Goal: Communication & Community: Answer question/provide support

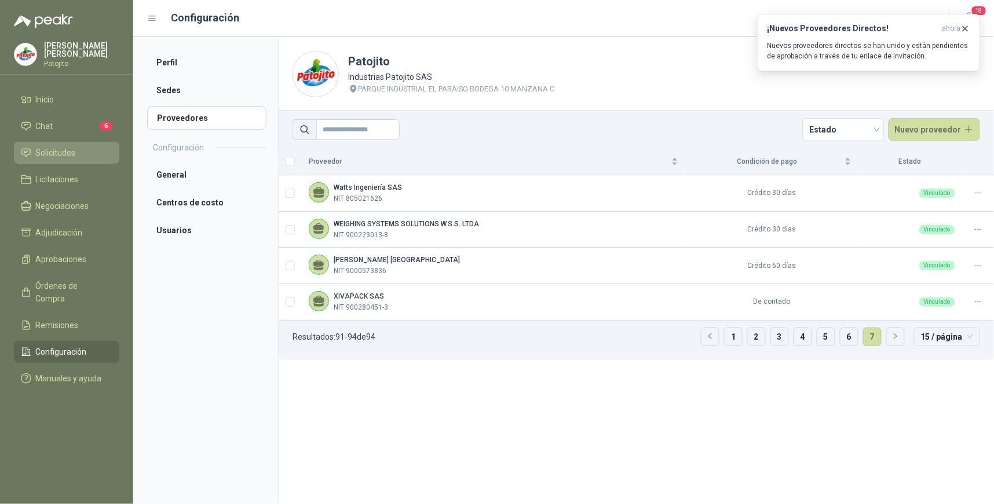
click at [66, 147] on span "Solicitudes" at bounding box center [56, 153] width 40 height 13
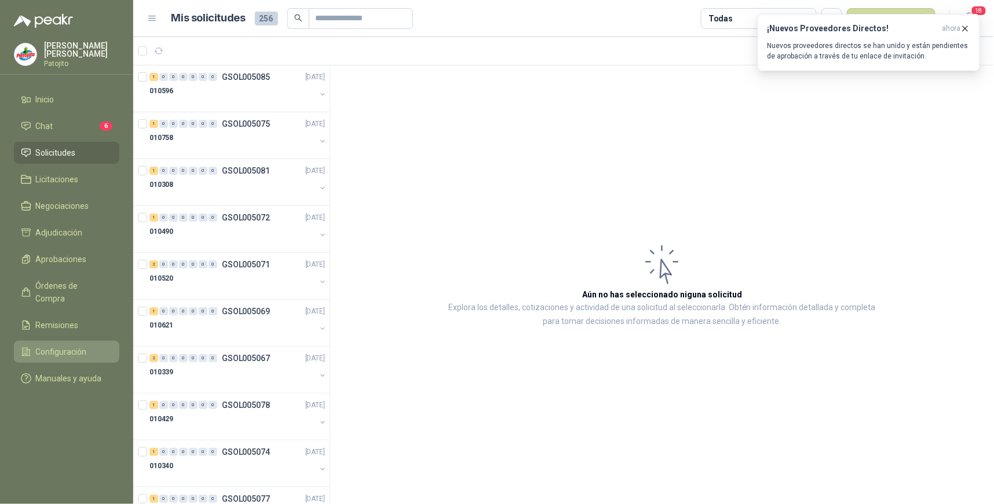
click at [68, 346] on span "Configuración" at bounding box center [61, 352] width 51 height 13
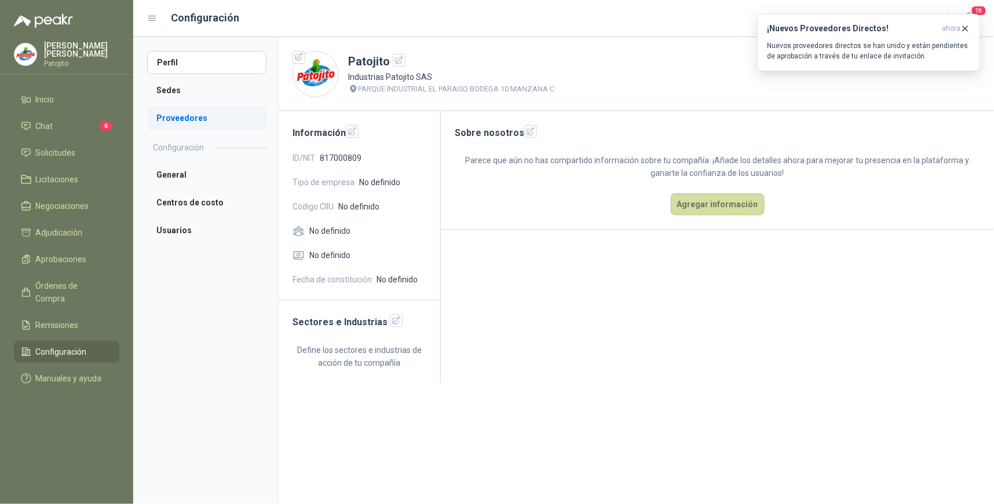
click at [165, 116] on li "Proveedores" at bounding box center [206, 118] width 119 height 23
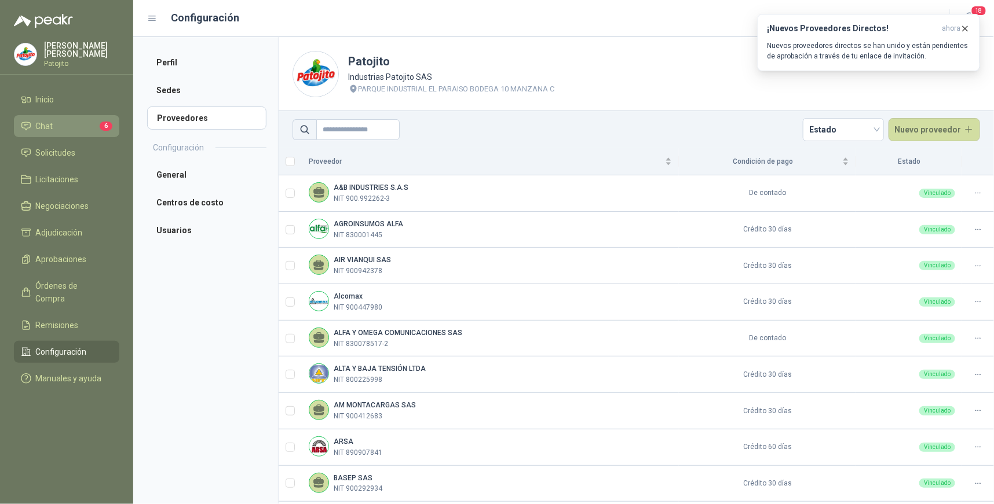
click at [60, 134] on link "Chat 6" at bounding box center [66, 126] width 105 height 22
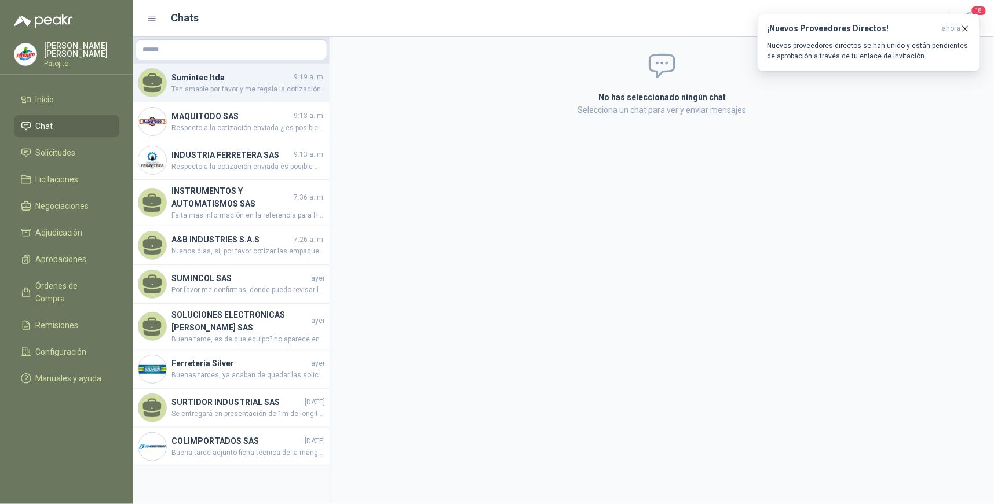
click at [275, 84] on span "Tan amable por favor y me regala la cotización" at bounding box center [247, 89] width 153 height 11
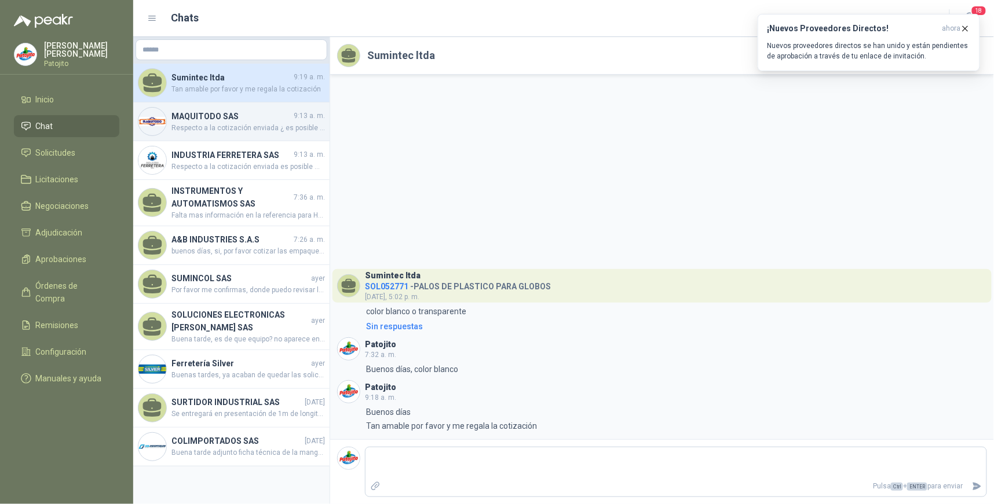
click at [250, 131] on span "Respecto a la cotización enviada ¿ es posible me regale por favor una imagen de…" at bounding box center [247, 128] width 153 height 11
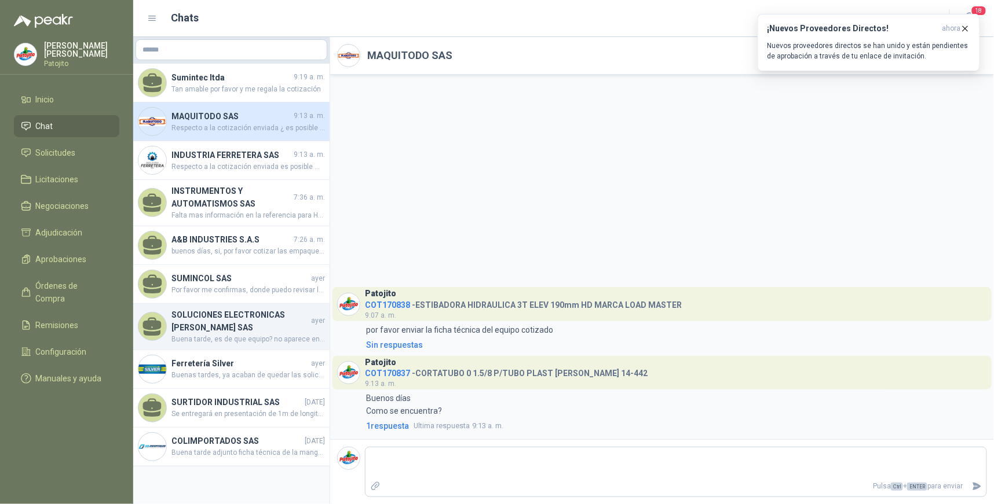
click at [269, 323] on h4 "SOLUCIONES ELECTRONICAS [PERSON_NAME] SAS" at bounding box center [239, 321] width 137 height 25
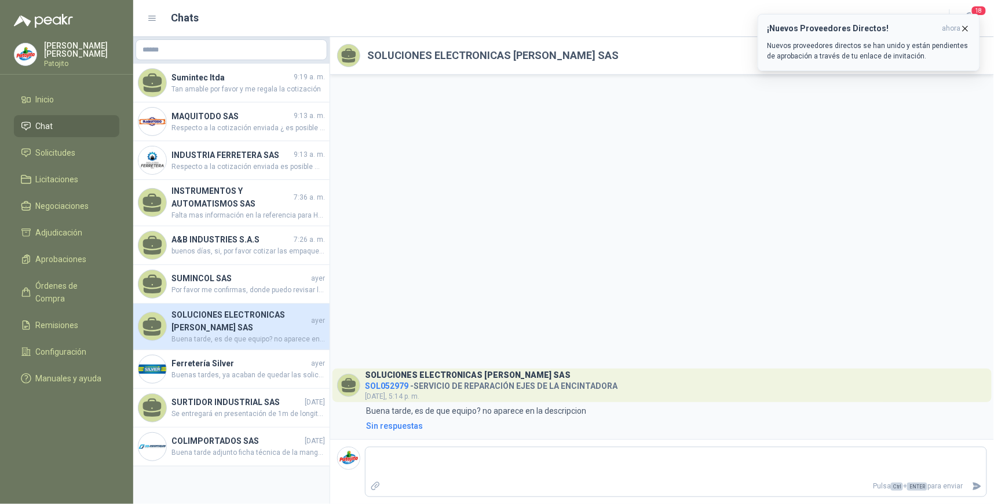
click at [879, 50] on p "Nuevos proveedores directos se han unido y están pendientes de aprobación a tra…" at bounding box center [868, 51] width 203 height 21
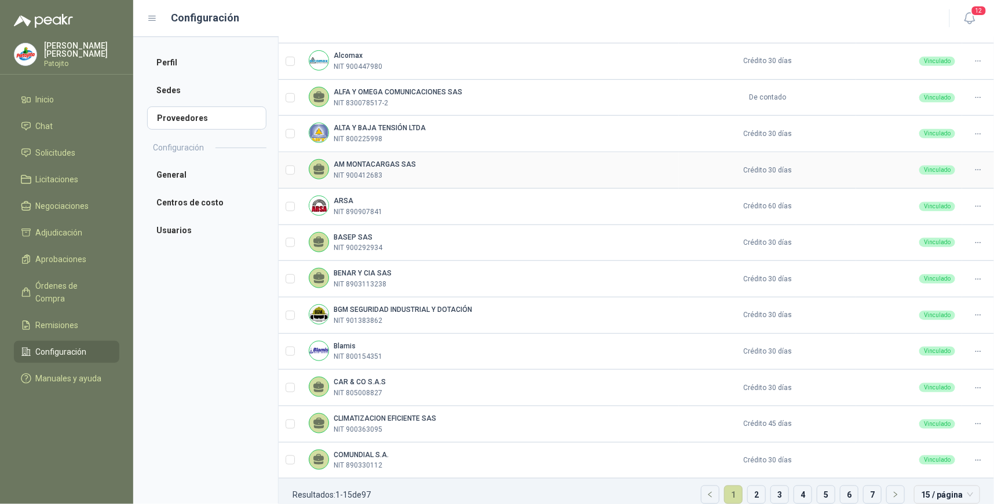
scroll to position [256, 0]
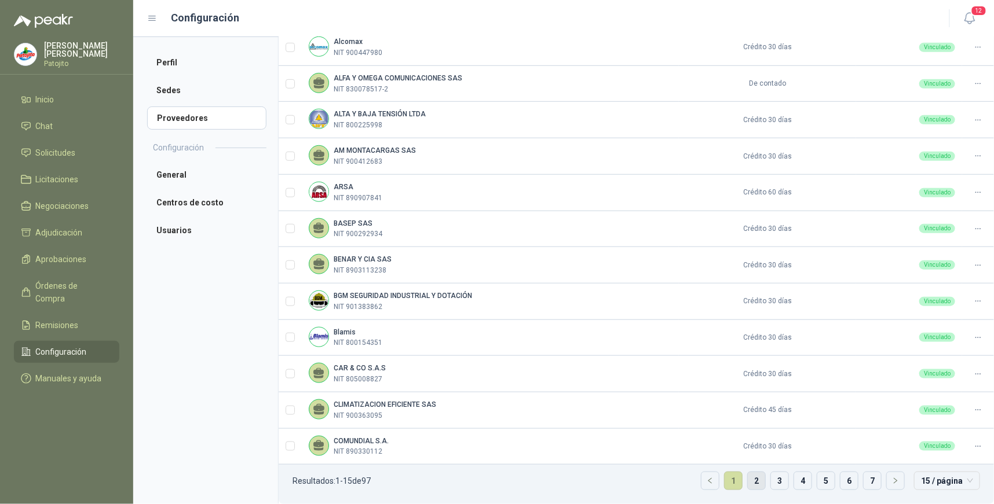
click at [748, 481] on link "2" at bounding box center [756, 481] width 17 height 17
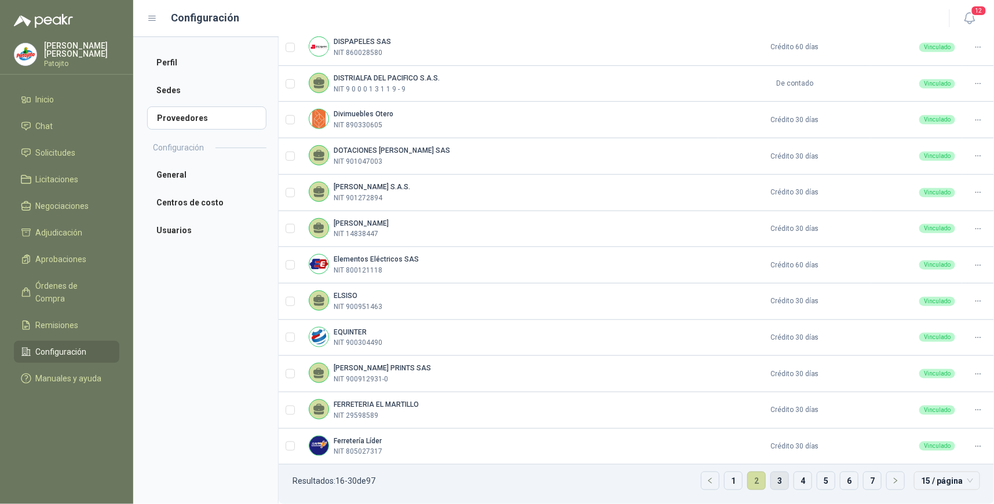
click at [777, 480] on link "3" at bounding box center [779, 481] width 17 height 17
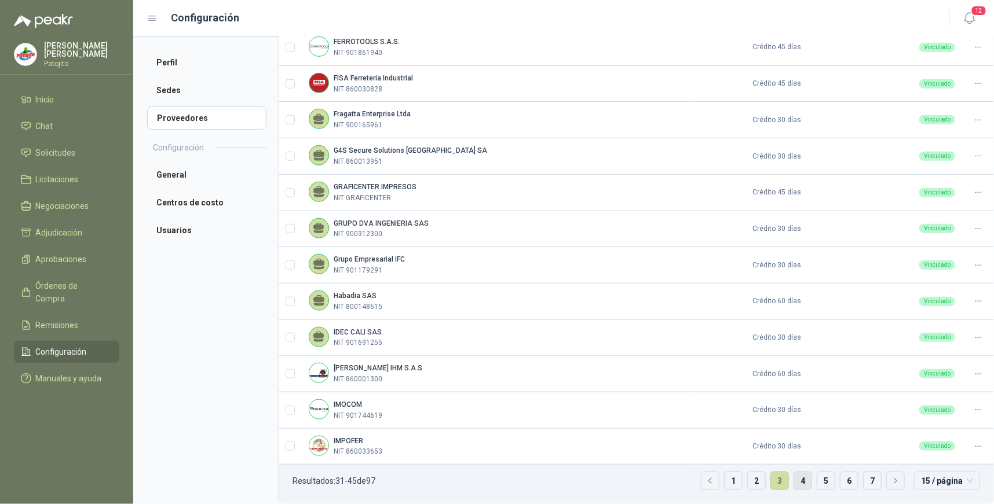
click at [798, 479] on link "4" at bounding box center [802, 481] width 17 height 17
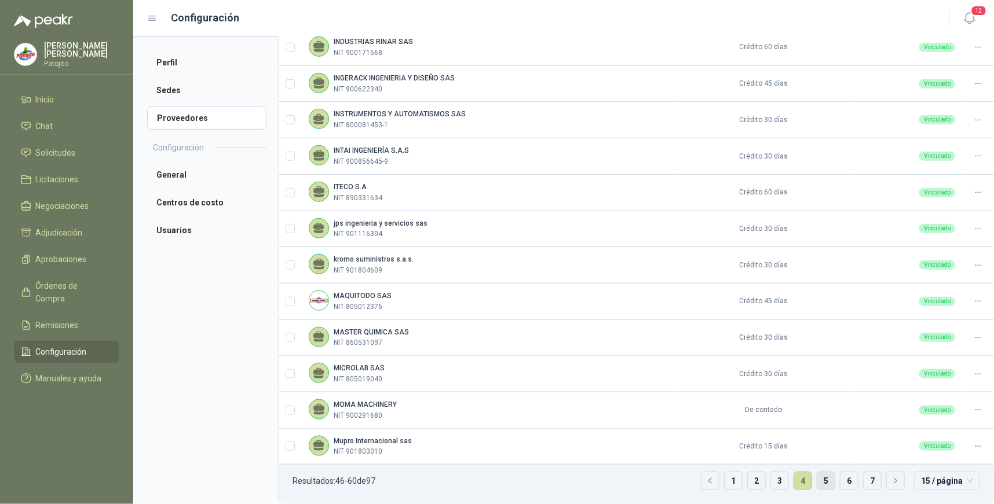
click at [820, 481] on link "5" at bounding box center [825, 481] width 17 height 17
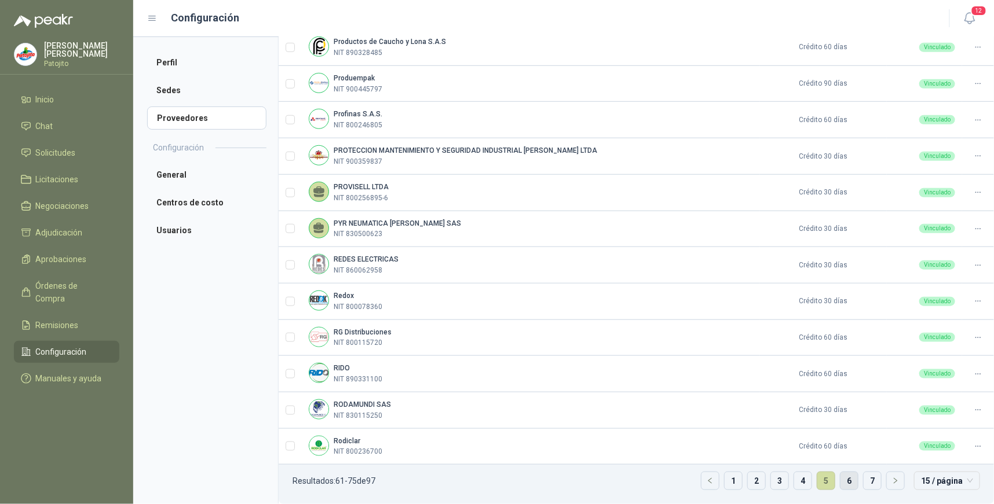
click at [843, 481] on link "6" at bounding box center [848, 481] width 17 height 17
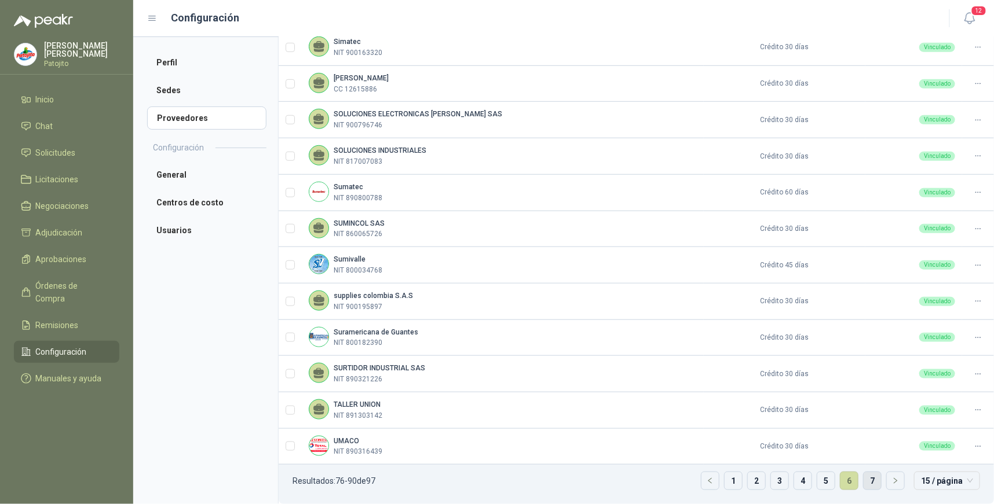
click at [863, 481] on link "7" at bounding box center [871, 481] width 17 height 17
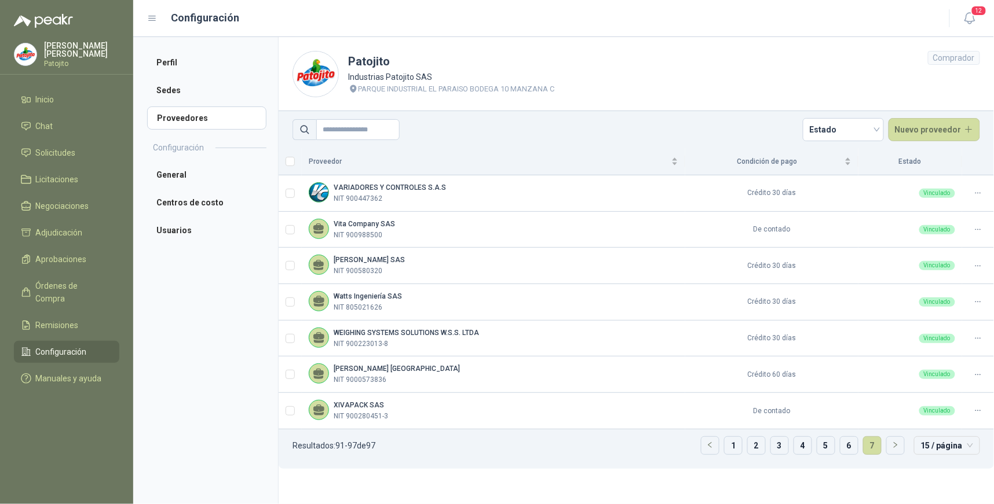
scroll to position [0, 0]
click at [74, 147] on span "Solicitudes" at bounding box center [56, 153] width 40 height 13
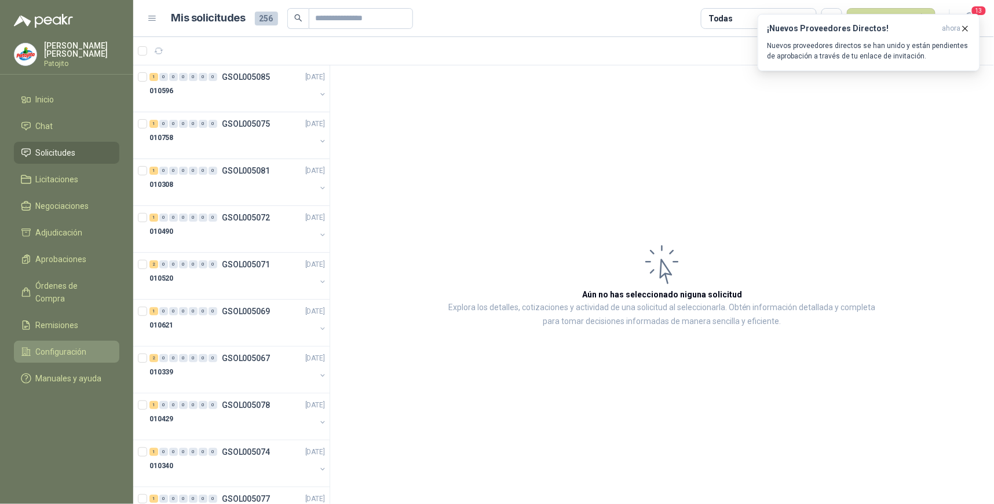
click at [97, 346] on li "Configuración" at bounding box center [66, 352] width 91 height 13
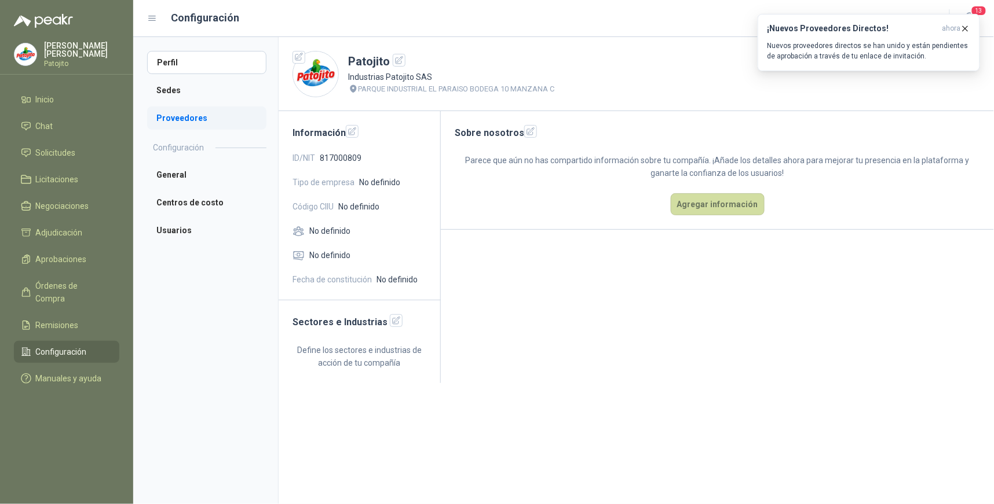
click at [190, 120] on li "Proveedores" at bounding box center [206, 118] width 119 height 23
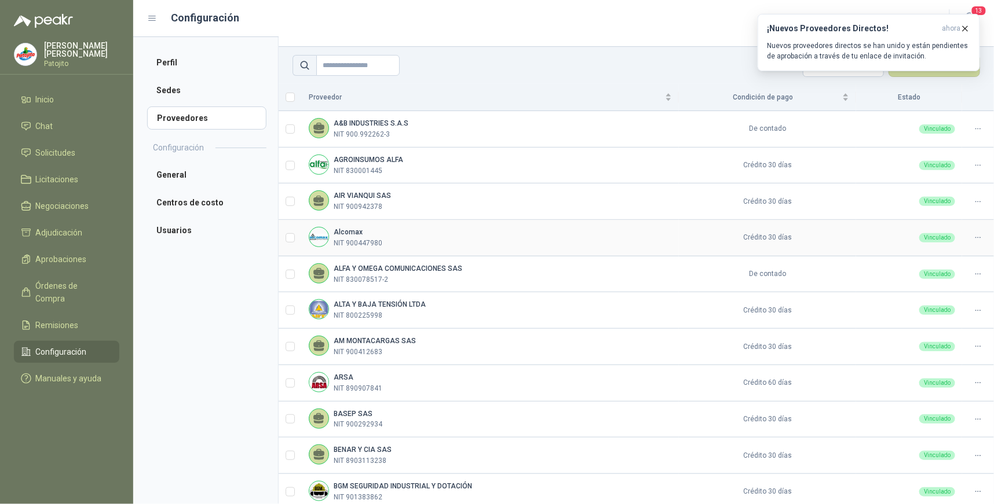
scroll to position [256, 0]
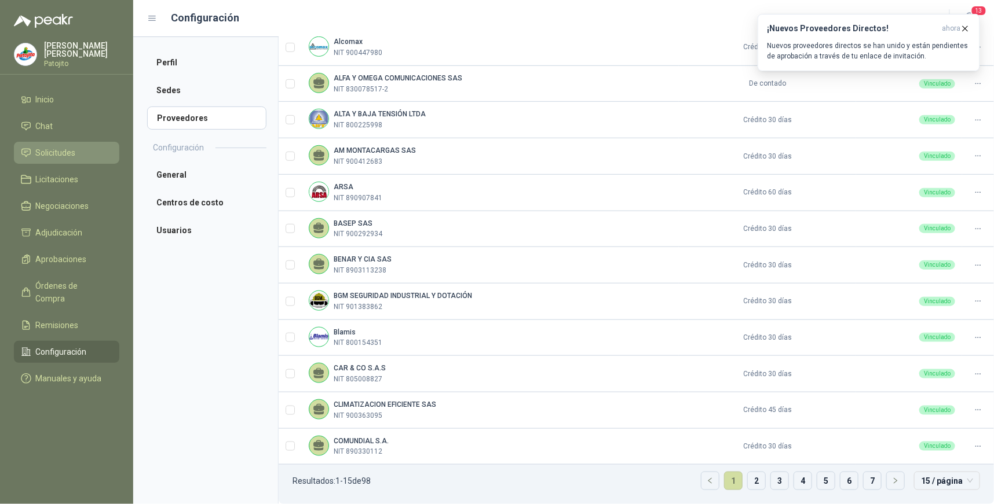
click at [71, 155] on span "Solicitudes" at bounding box center [56, 153] width 40 height 13
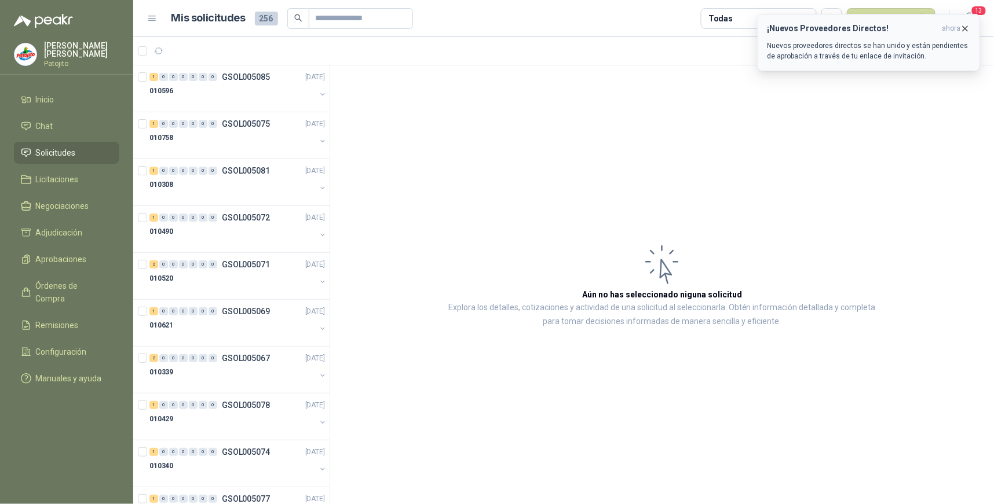
click at [940, 45] on p "Nuevos proveedores directos se han unido y están pendientes de aprobación a tra…" at bounding box center [868, 51] width 203 height 21
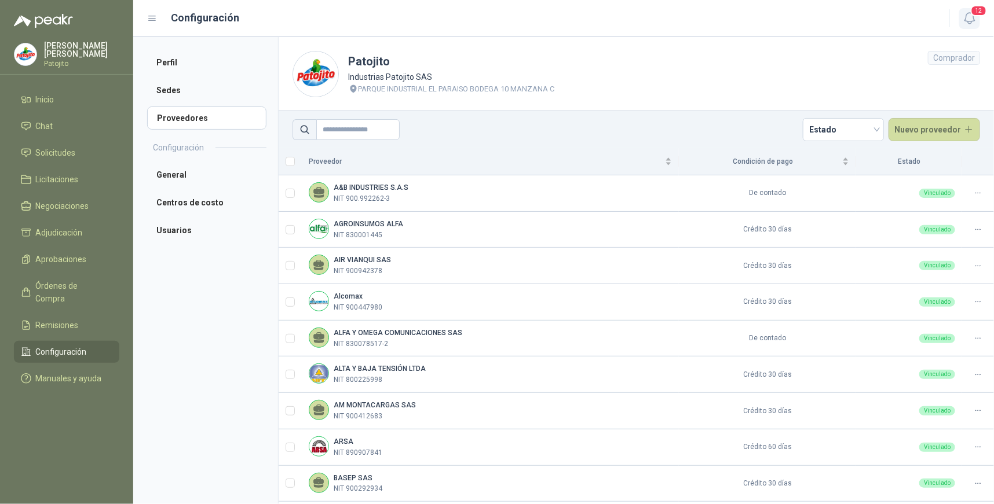
click at [969, 14] on icon "button" at bounding box center [969, 18] width 14 height 14
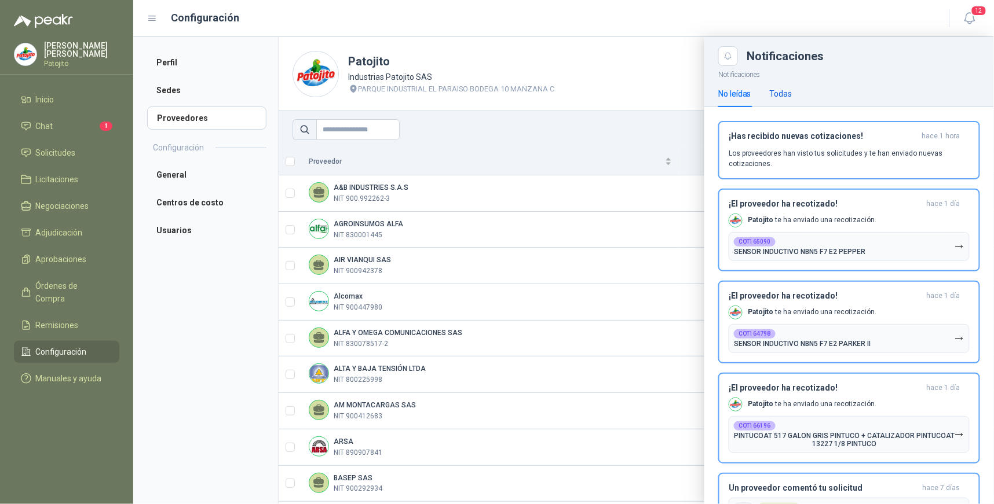
click at [782, 94] on div "Todas" at bounding box center [781, 93] width 23 height 13
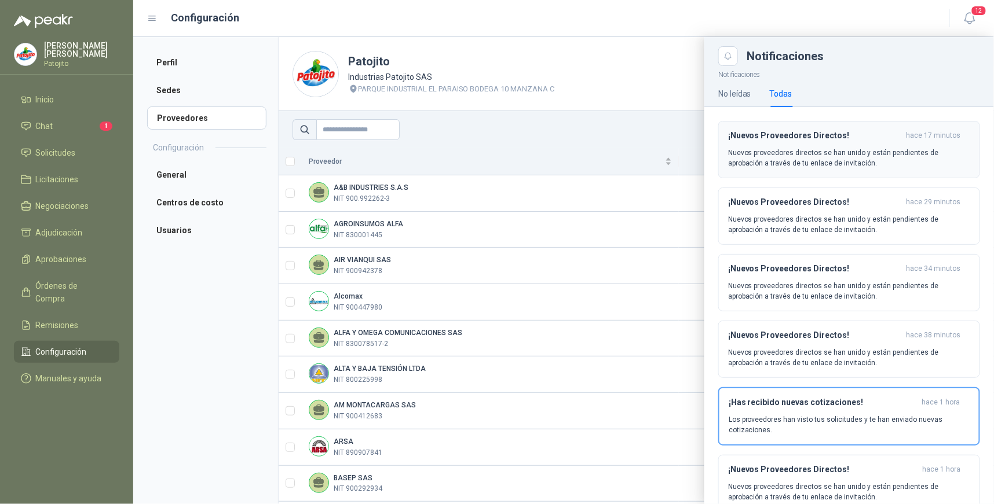
click at [906, 155] on p "Nuevos proveedores directos se han unido y están pendientes de aprobación a tra…" at bounding box center [849, 158] width 242 height 21
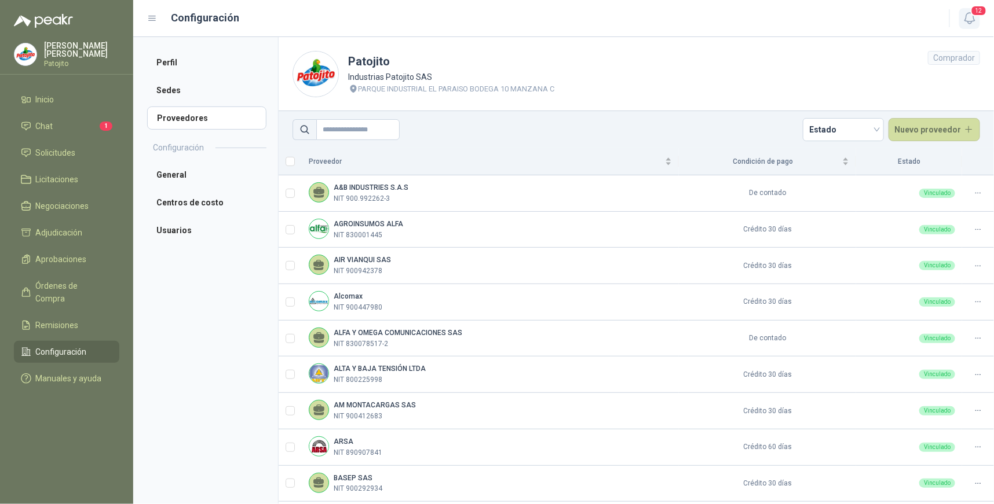
click at [972, 16] on icon "button" at bounding box center [969, 18] width 14 height 14
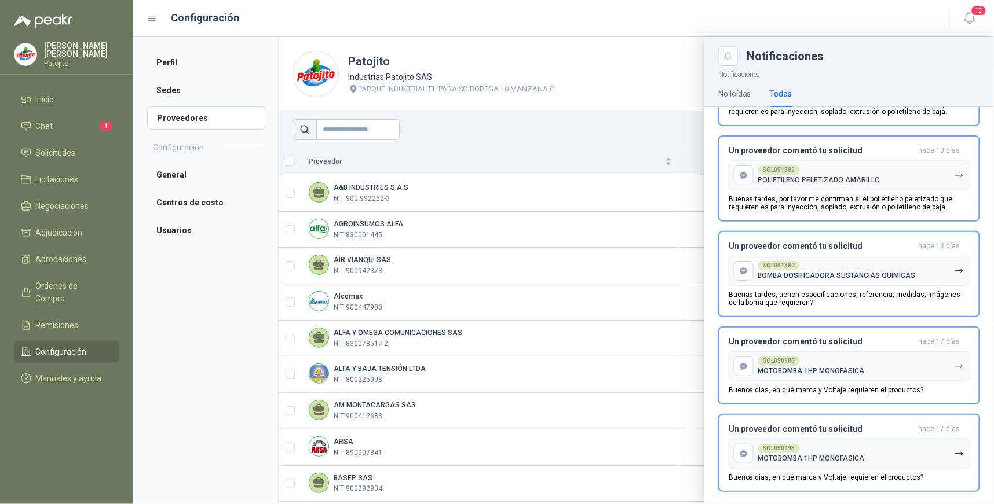
scroll to position [1597, 0]
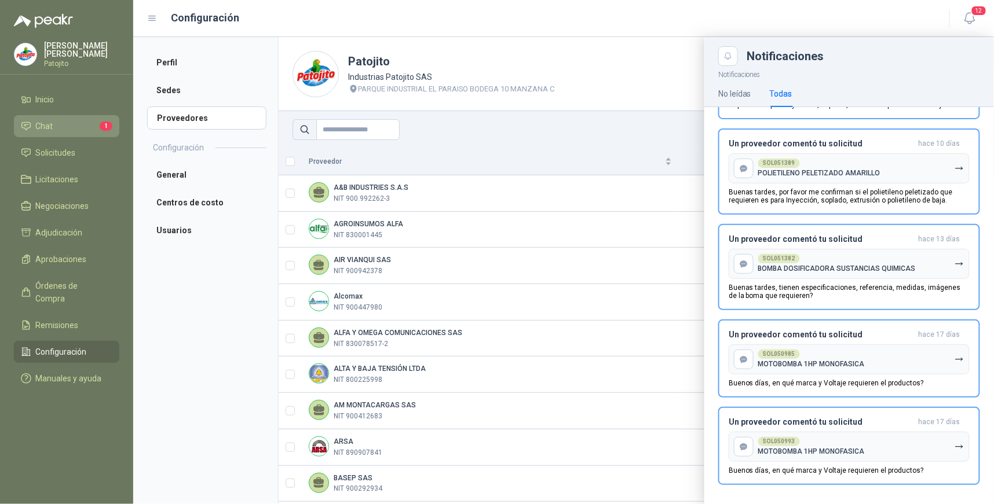
click at [83, 123] on li "Chat 1" at bounding box center [66, 126] width 91 height 13
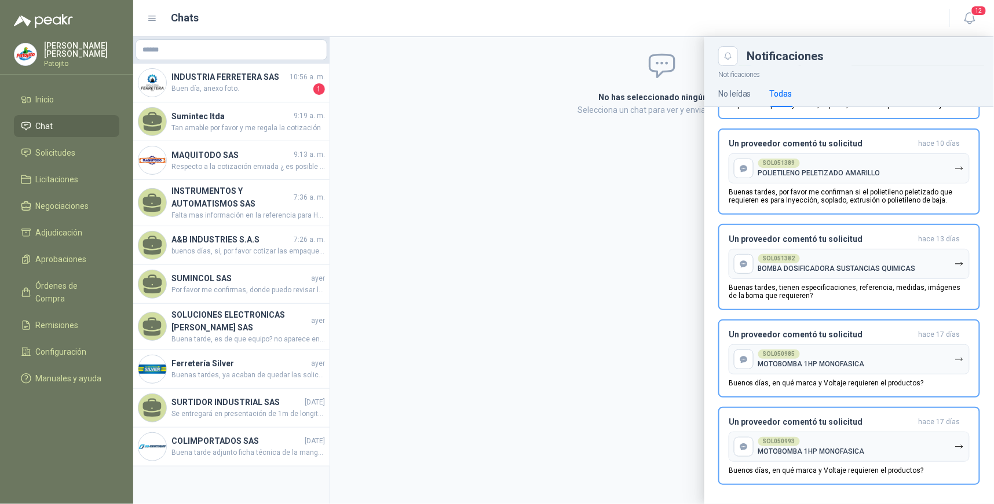
click at [265, 87] on div at bounding box center [563, 270] width 861 height 467
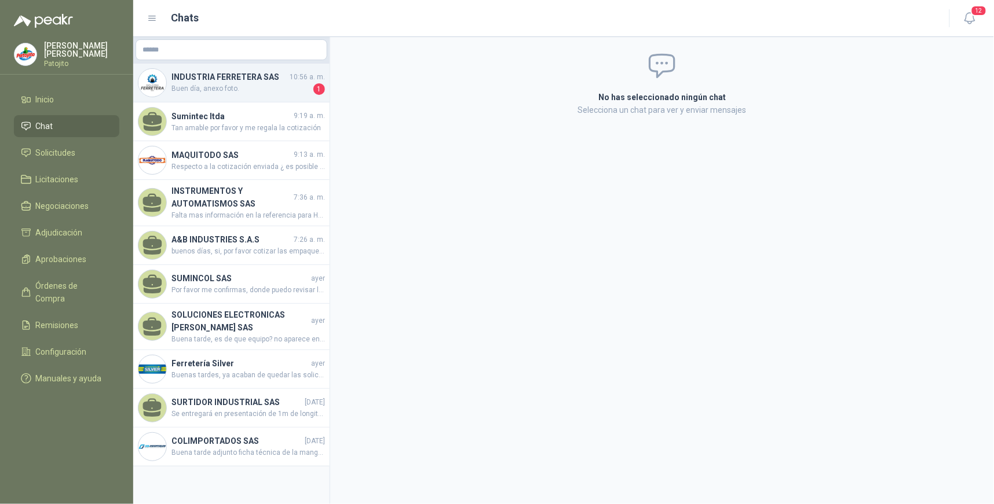
click at [297, 83] on span "Buen día, anexo foto." at bounding box center [241, 89] width 140 height 12
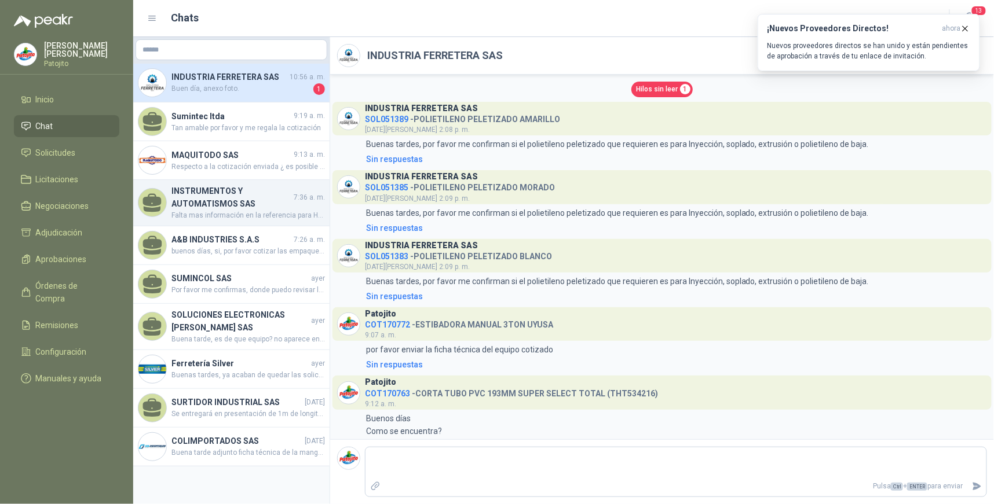
scroll to position [20, 0]
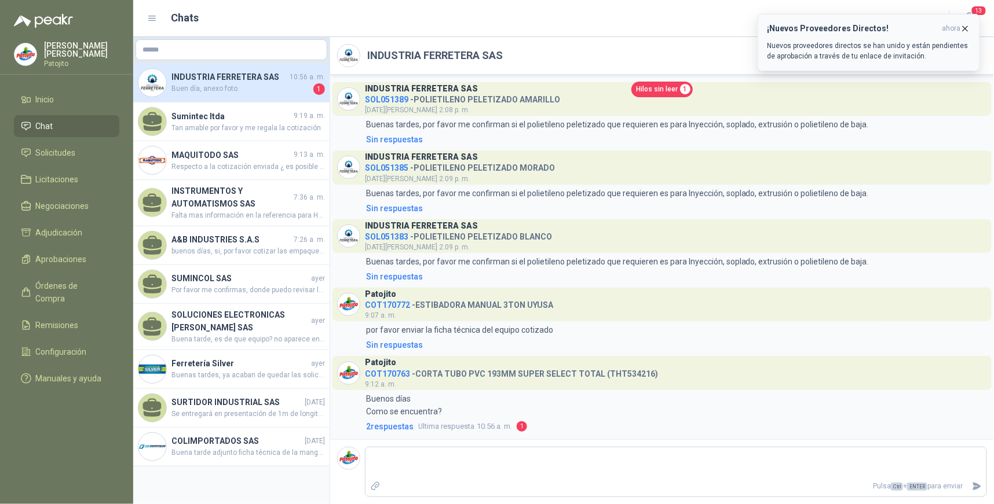
drag, startPoint x: 238, startPoint y: 203, endPoint x: 964, endPoint y: 27, distance: 747.1
click at [964, 27] on icon "button" at bounding box center [965, 28] width 5 height 5
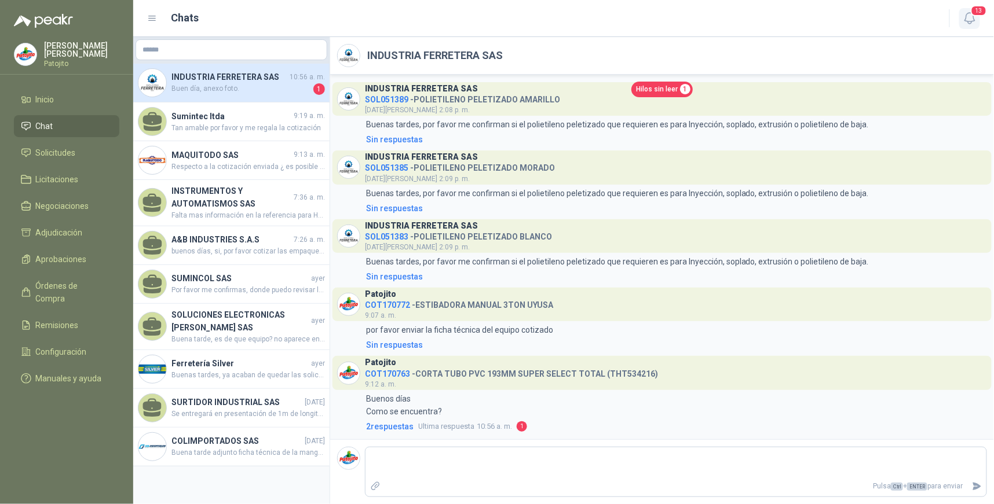
click at [976, 13] on span "13" at bounding box center [979, 10] width 16 height 11
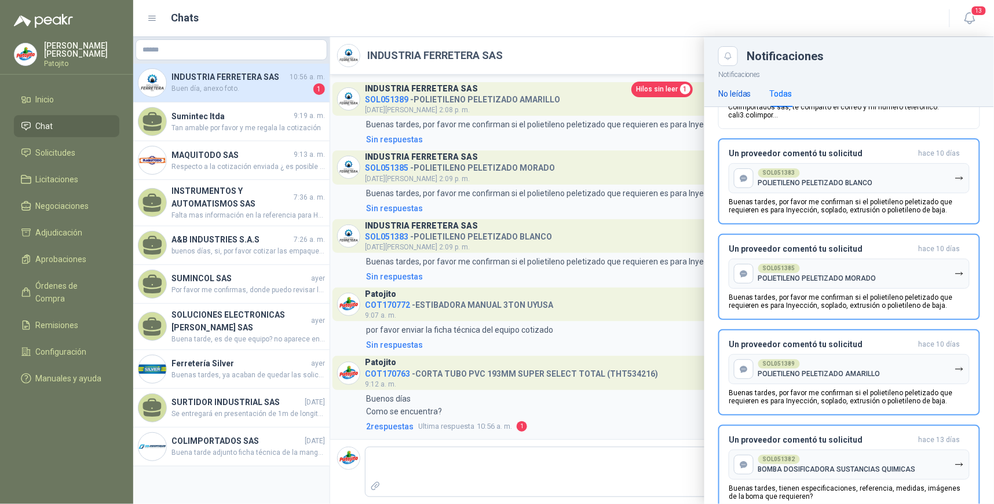
click at [733, 90] on div "No leídas" at bounding box center [734, 93] width 33 height 13
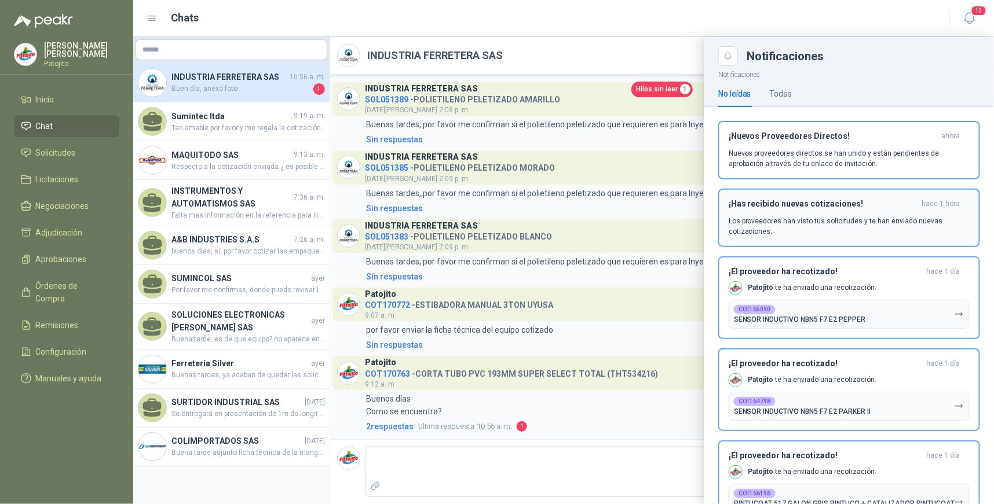
click at [852, 149] on p "Nuevos proveedores directos se han unido y están pendientes de aprobación a tra…" at bounding box center [849, 158] width 241 height 21
click at [852, 149] on div "Notificaciones Notificaciones No leídas Todas ¡Nuevos Proveedores Directos! aho…" at bounding box center [563, 270] width 861 height 467
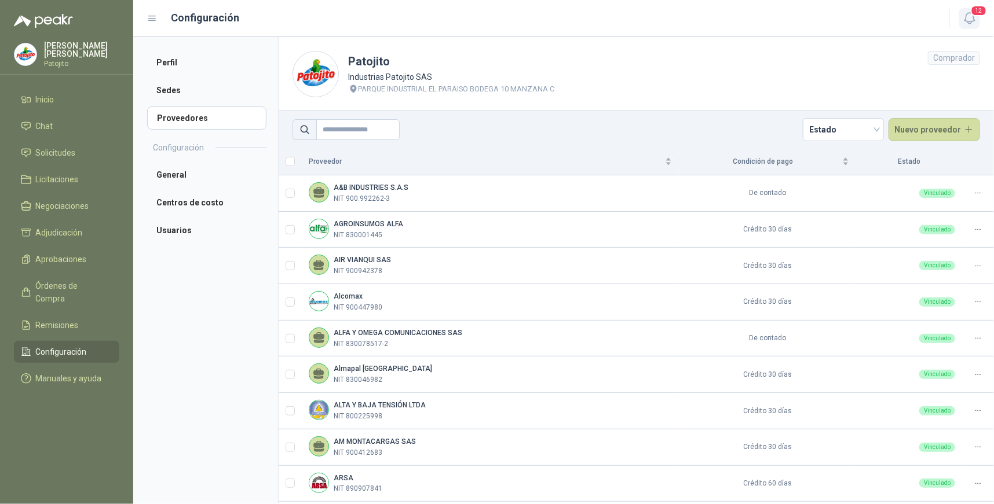
click at [968, 17] on icon "button" at bounding box center [969, 18] width 14 height 14
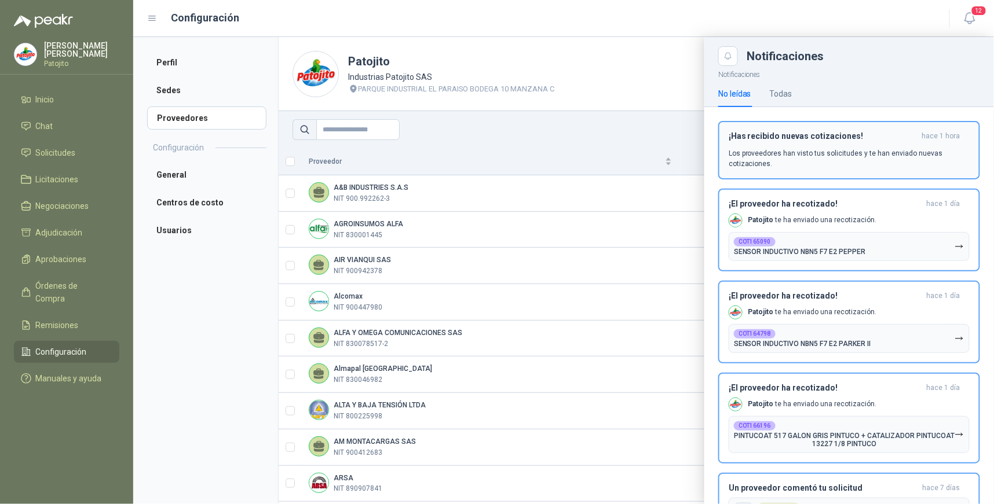
click at [857, 155] on p "Los proveedores han visto tus solicitudes y te han enviado nuevas cotizaciones." at bounding box center [849, 158] width 241 height 21
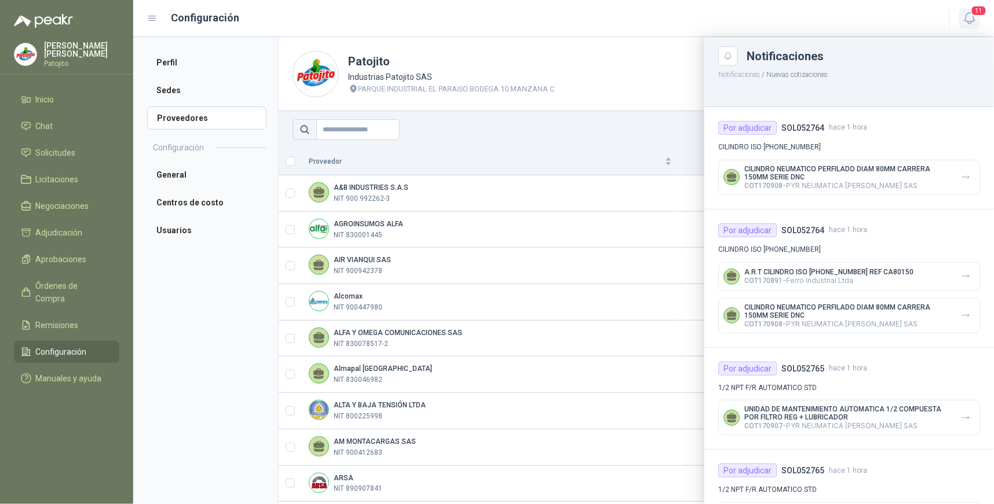
click at [967, 15] on icon "button" at bounding box center [969, 18] width 14 height 14
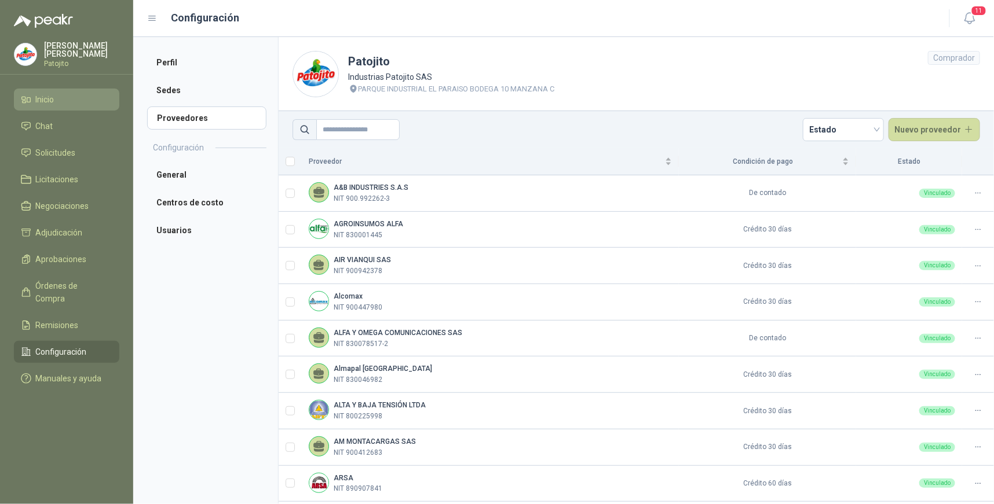
click at [56, 93] on li "Inicio" at bounding box center [66, 99] width 91 height 13
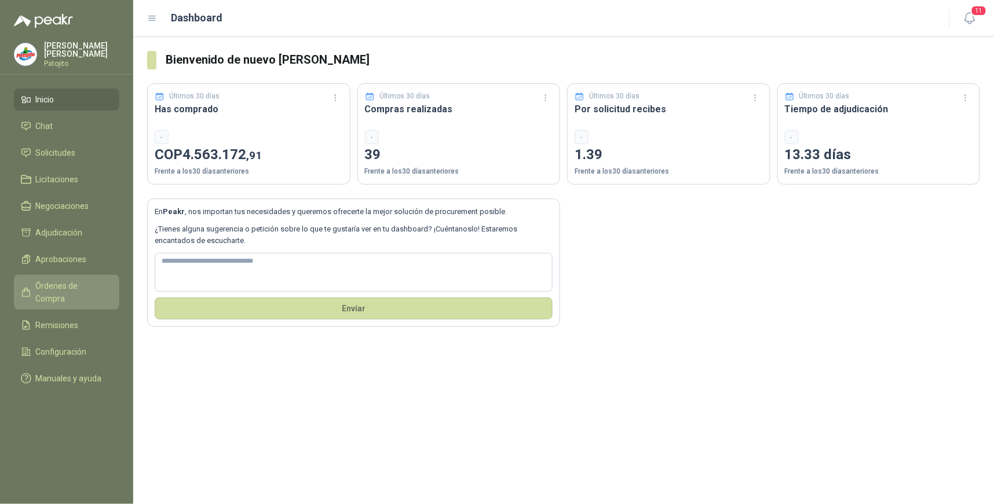
click at [69, 284] on span "Órdenes de Compra" at bounding box center [72, 292] width 72 height 25
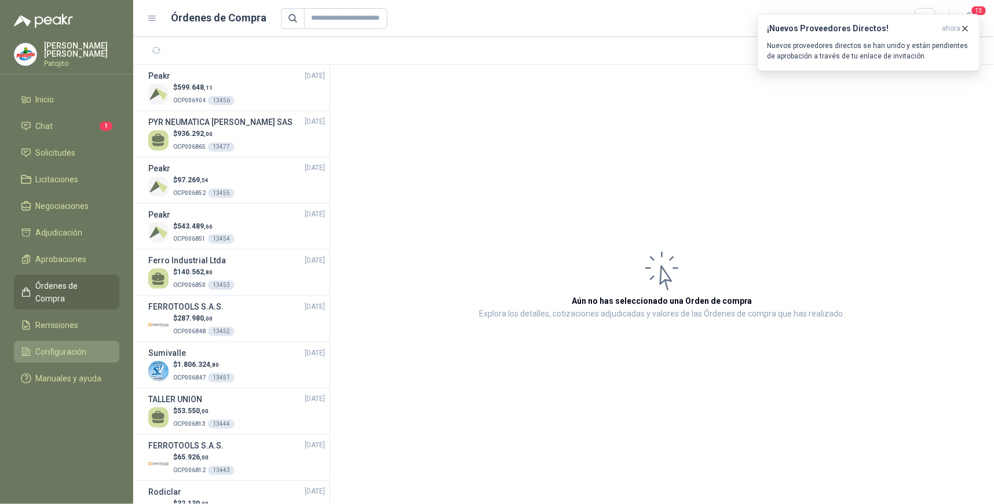
click at [82, 346] on span "Configuración" at bounding box center [61, 352] width 51 height 13
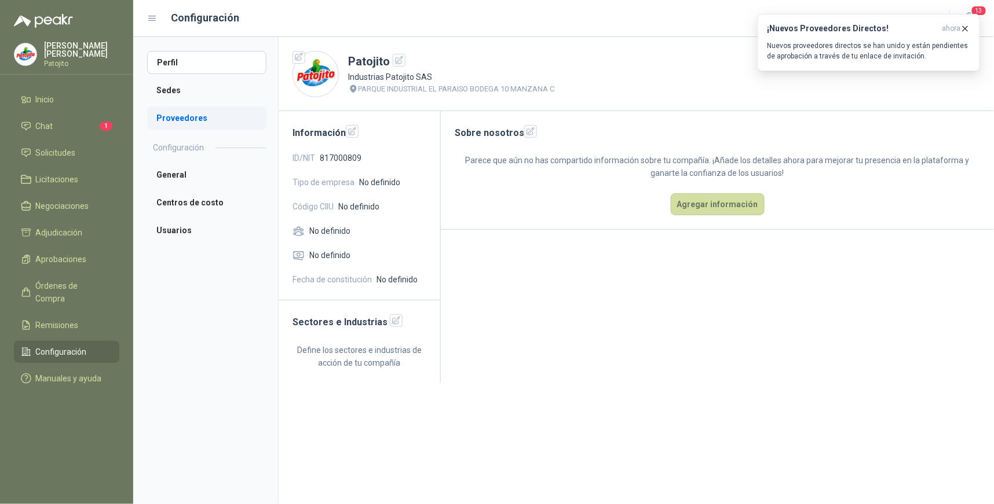
click at [197, 115] on li "Proveedores" at bounding box center [206, 118] width 119 height 23
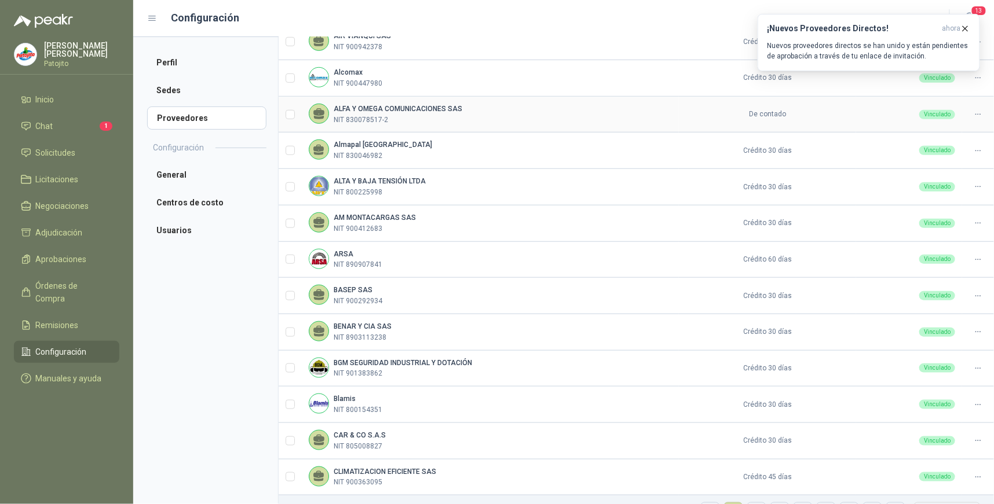
scroll to position [256, 0]
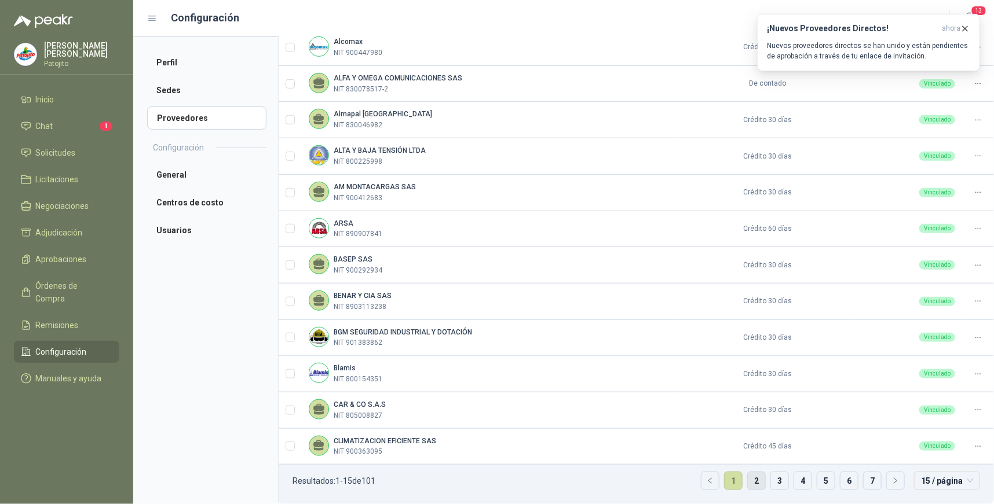
click at [748, 478] on link "2" at bounding box center [756, 481] width 17 height 17
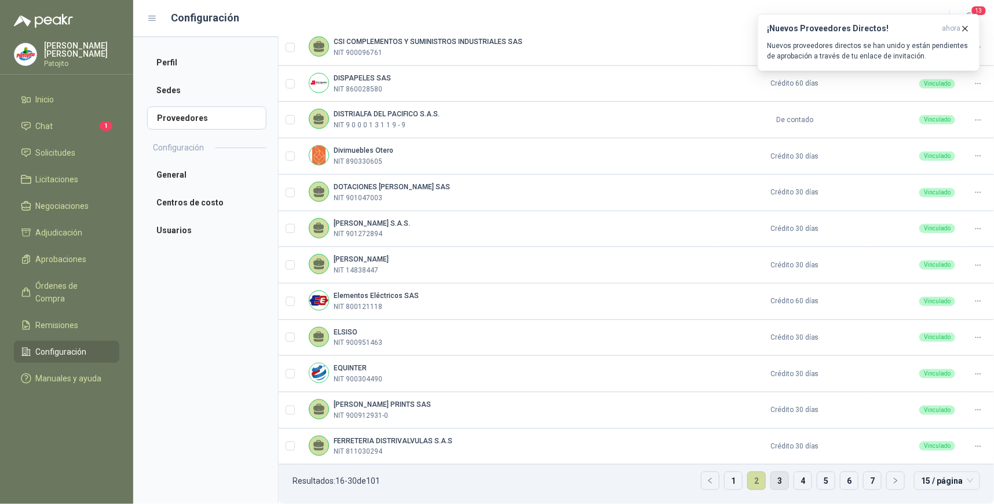
click at [774, 481] on link "3" at bounding box center [779, 481] width 17 height 17
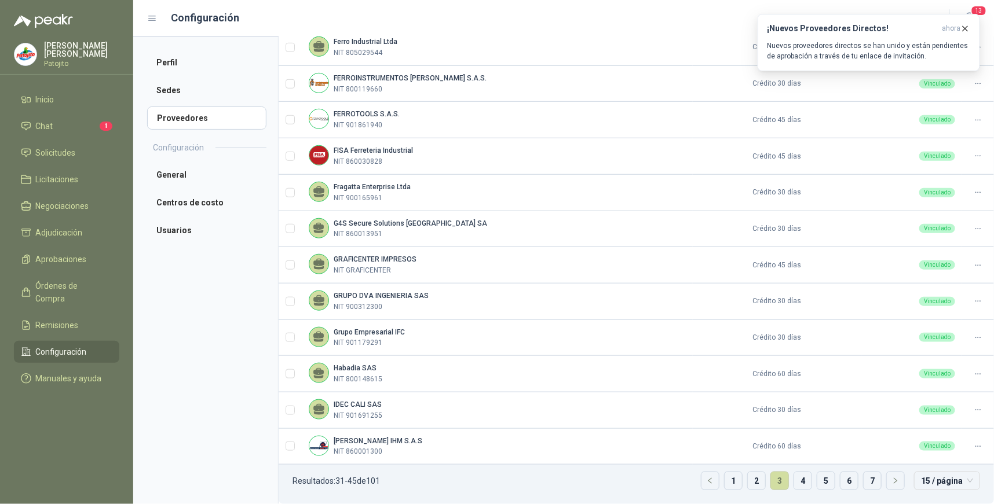
drag, startPoint x: 178, startPoint y: 365, endPoint x: 233, endPoint y: 350, distance: 56.5
click at [178, 365] on aside "Perfil Sedes Proveedores Configuración General Centros de costo Usuarios" at bounding box center [205, 270] width 145 height 467
click at [794, 481] on link "4" at bounding box center [802, 481] width 17 height 17
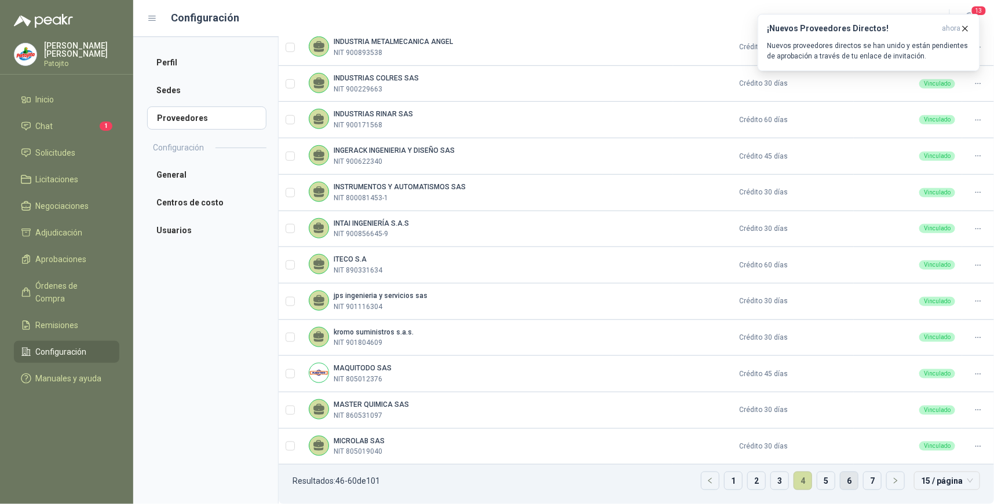
click at [840, 481] on link "6" at bounding box center [848, 481] width 17 height 17
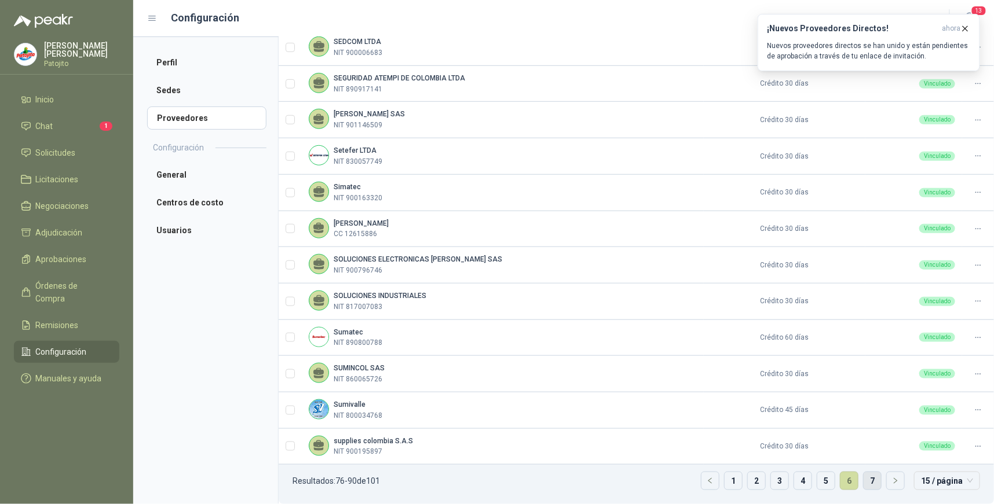
click at [863, 481] on link "7" at bounding box center [871, 481] width 17 height 17
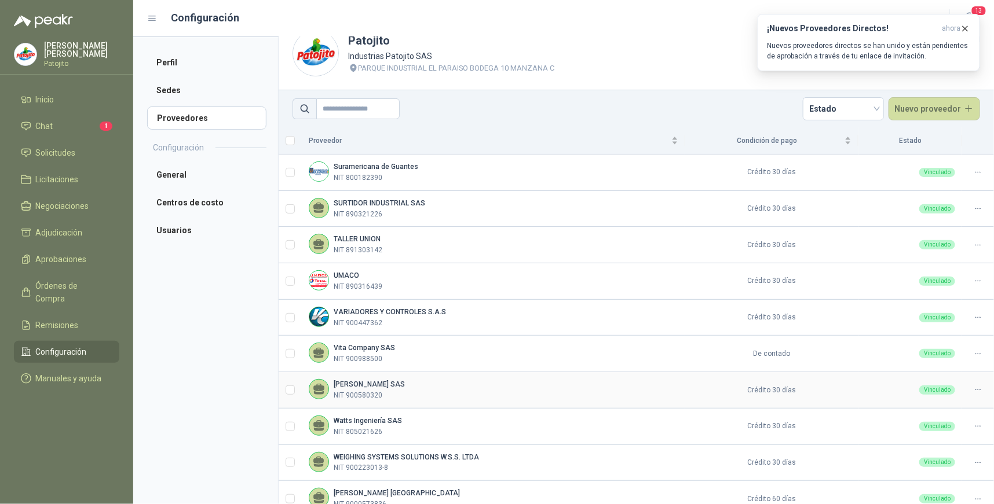
scroll to position [0, 0]
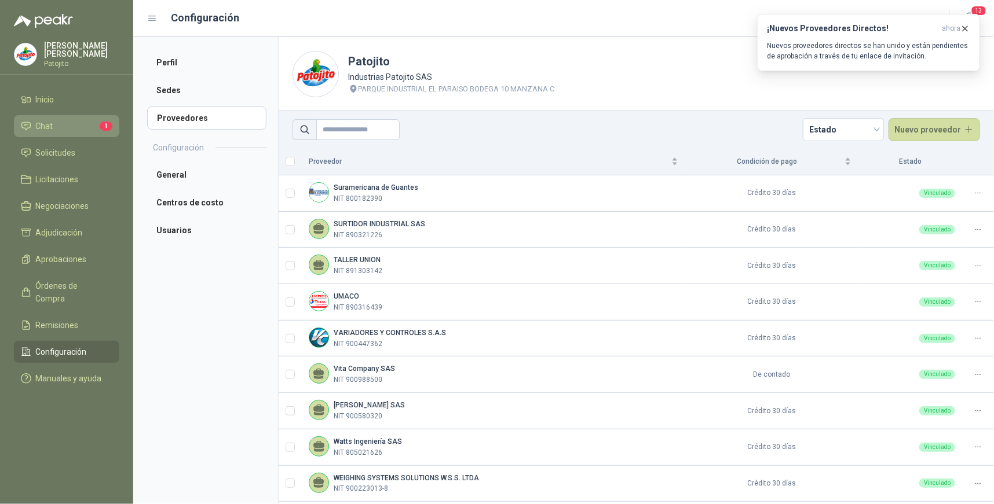
click at [97, 125] on li "Chat 1" at bounding box center [66, 126] width 91 height 13
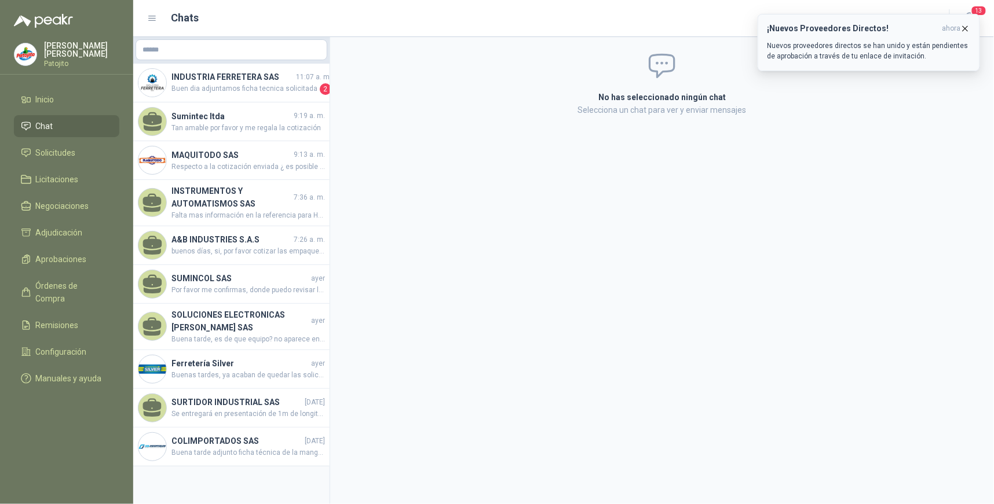
click at [921, 33] on h3 "¡Nuevos Proveedores Directos!" at bounding box center [852, 29] width 170 height 10
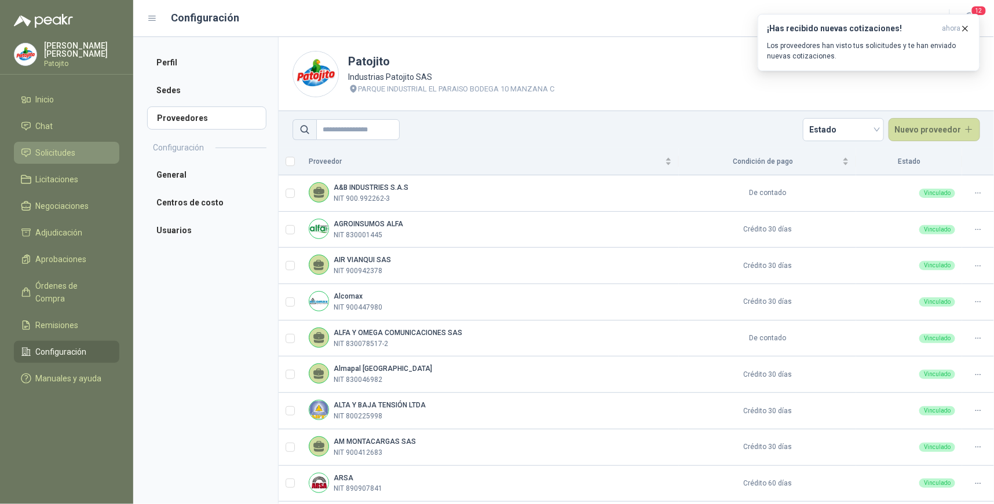
click at [87, 152] on li "Solicitudes" at bounding box center [66, 153] width 91 height 13
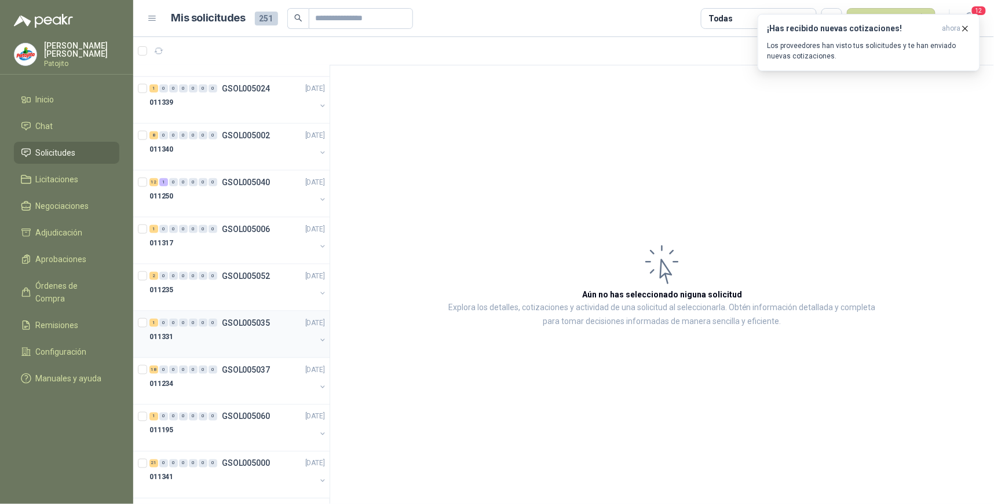
scroll to position [1924, 0]
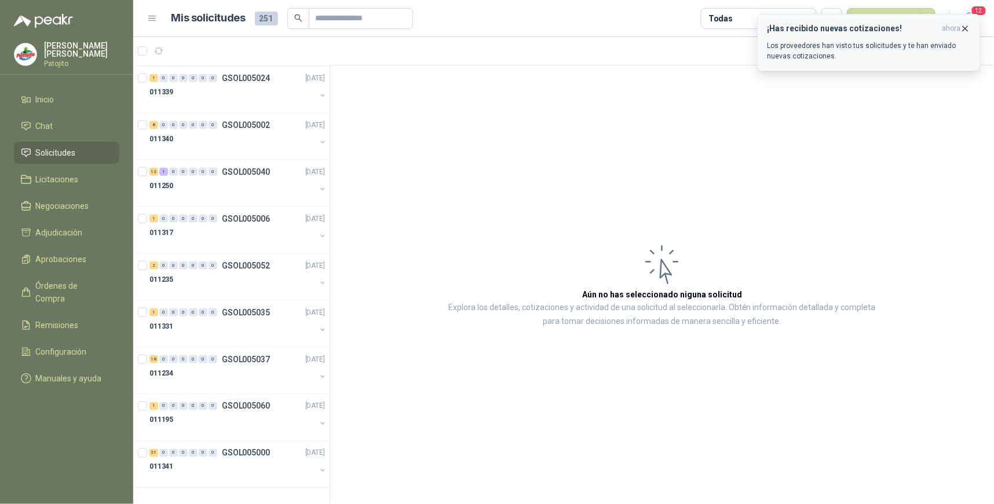
click at [965, 27] on icon "button" at bounding box center [965, 29] width 10 height 10
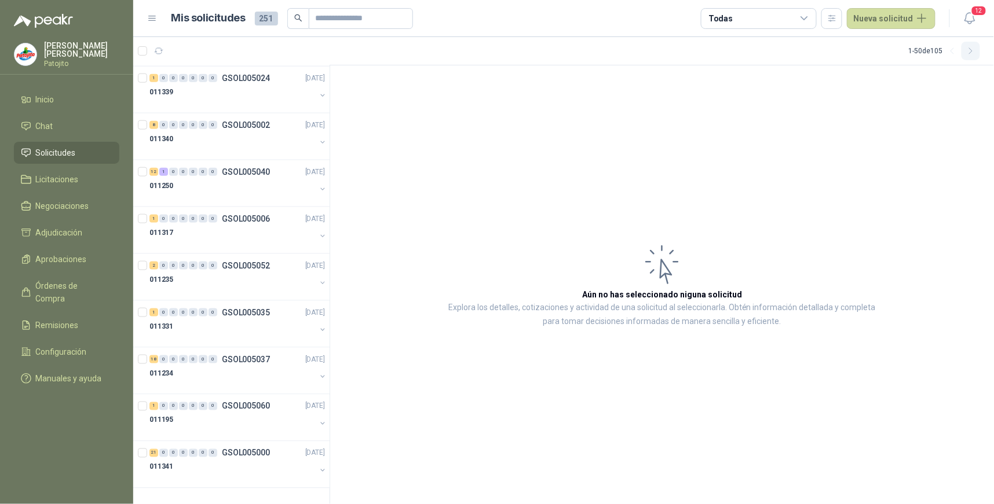
click at [972, 51] on icon "button" at bounding box center [970, 51] width 3 height 6
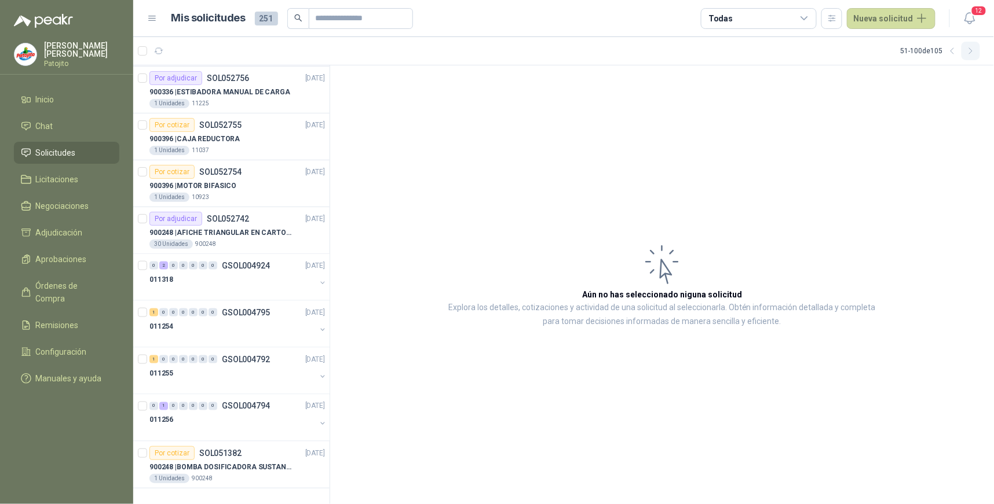
click at [970, 52] on icon "button" at bounding box center [971, 51] width 10 height 10
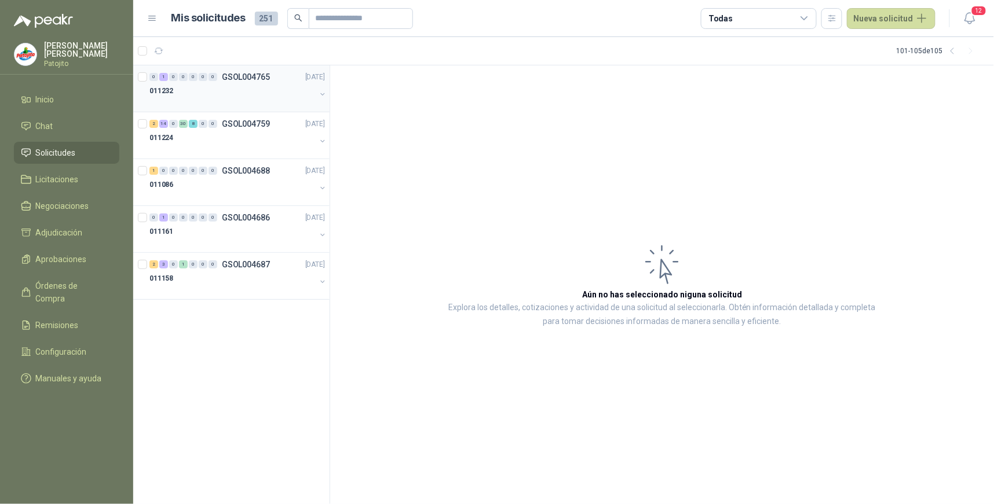
click at [165, 75] on div "1" at bounding box center [163, 77] width 9 height 8
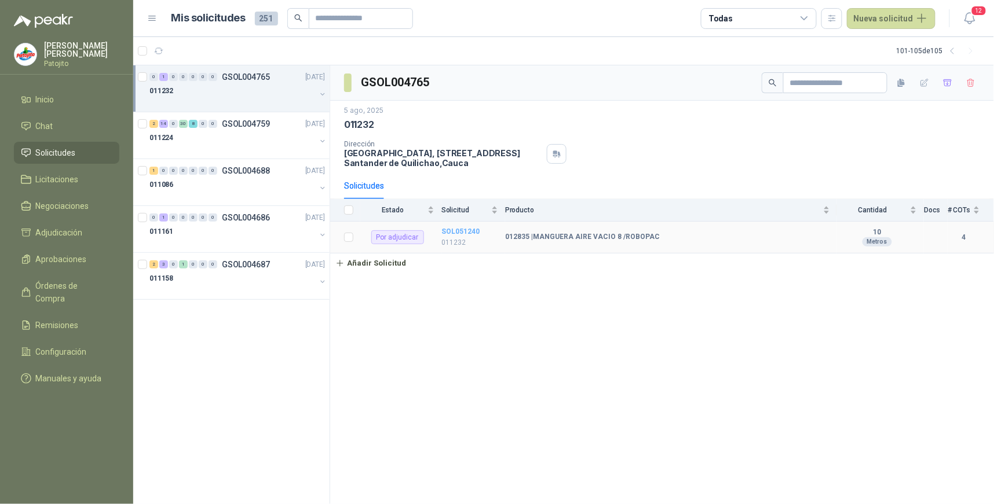
click at [453, 229] on b "SOL051240" at bounding box center [460, 232] width 38 height 8
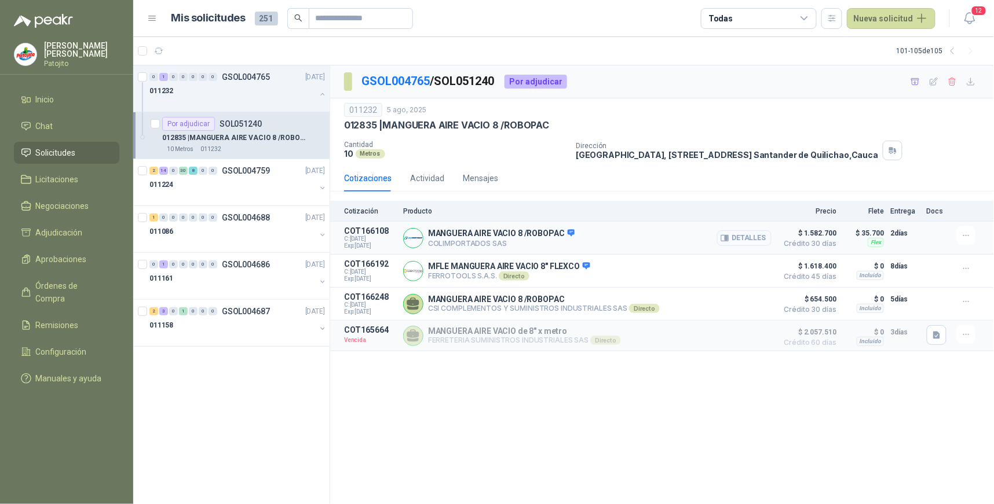
click at [738, 240] on button "Detalles" at bounding box center [744, 238] width 54 height 16
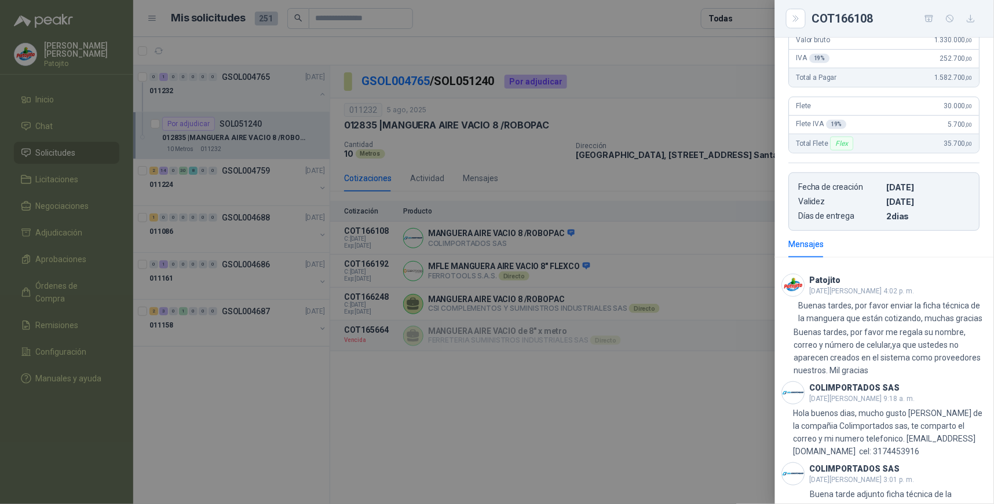
scroll to position [313, 0]
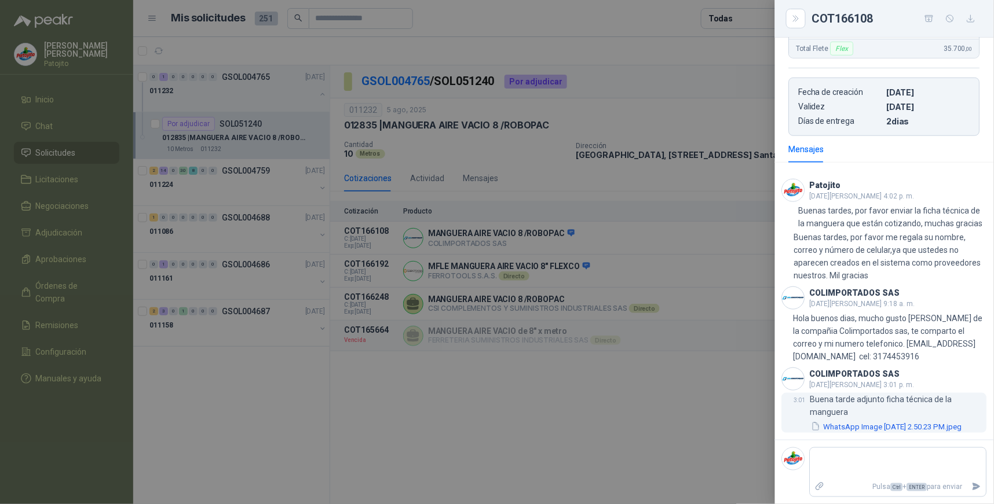
click at [898, 421] on button "WhatsApp Image [DATE] 2.50.23 PM.jpeg" at bounding box center [886, 427] width 153 height 12
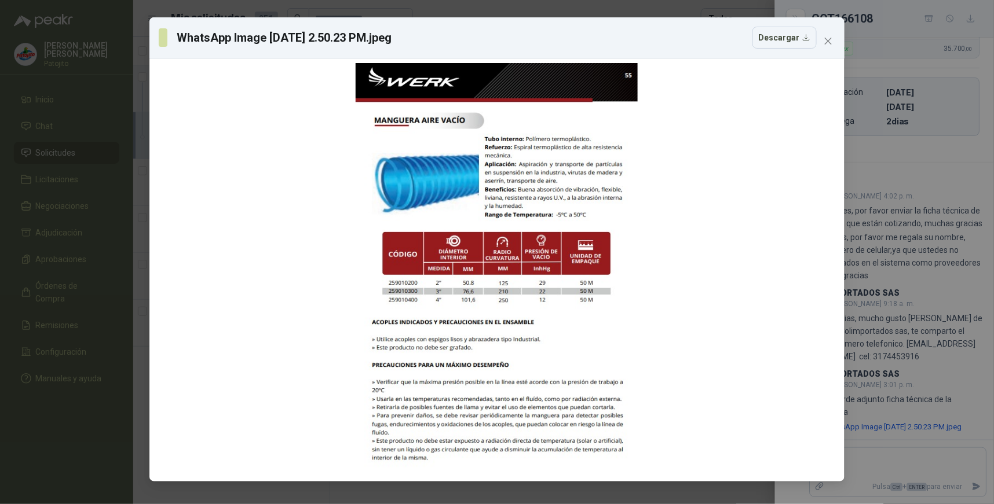
drag, startPoint x: 810, startPoint y: 38, endPoint x: 794, endPoint y: 56, distance: 23.4
click at [806, 39] on button "Descargar" at bounding box center [784, 38] width 64 height 22
click at [719, 166] on div at bounding box center [497, 270] width 686 height 414
click at [825, 38] on icon "close" at bounding box center [827, 40] width 9 height 9
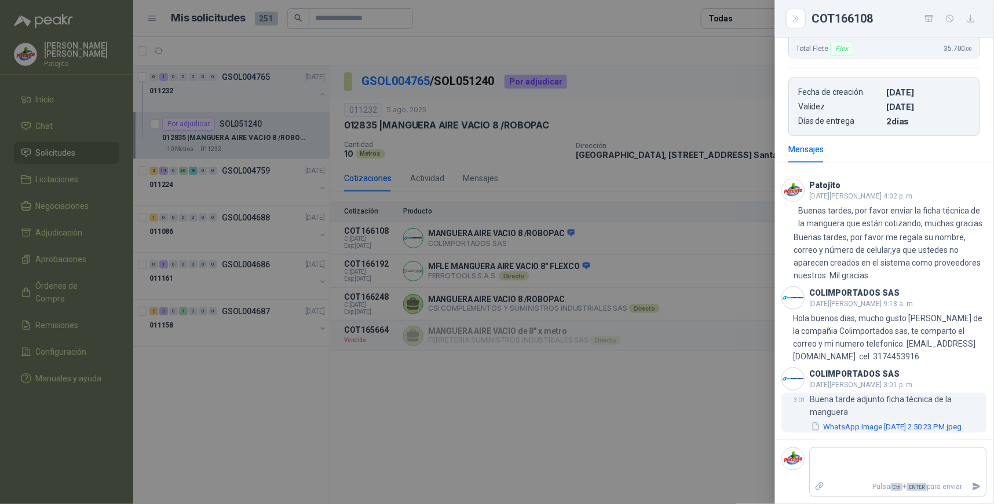
click at [873, 421] on button "WhatsApp Image [DATE] 2.50.23 PM.jpeg" at bounding box center [886, 427] width 153 height 12
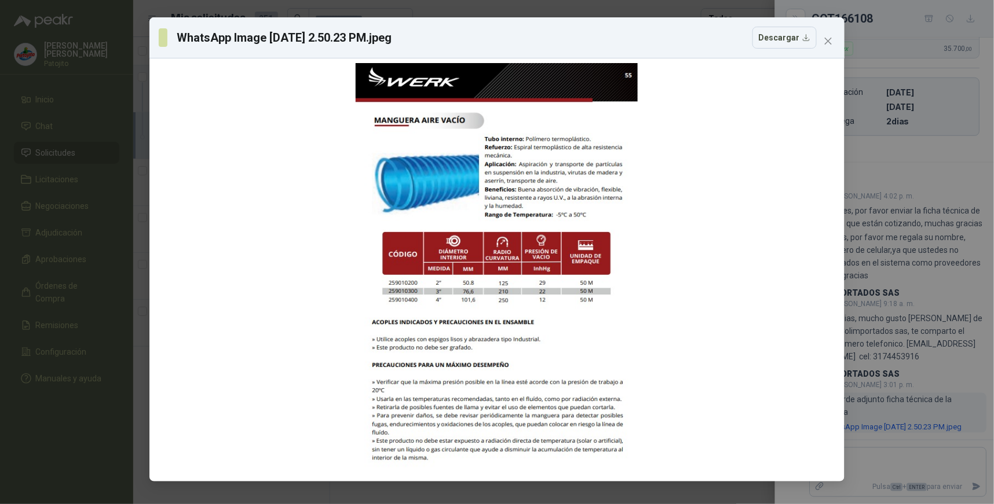
click at [873, 418] on div "WhatsApp Image [DATE] 2.50.23 PM.jpeg Descargar" at bounding box center [497, 252] width 994 height 504
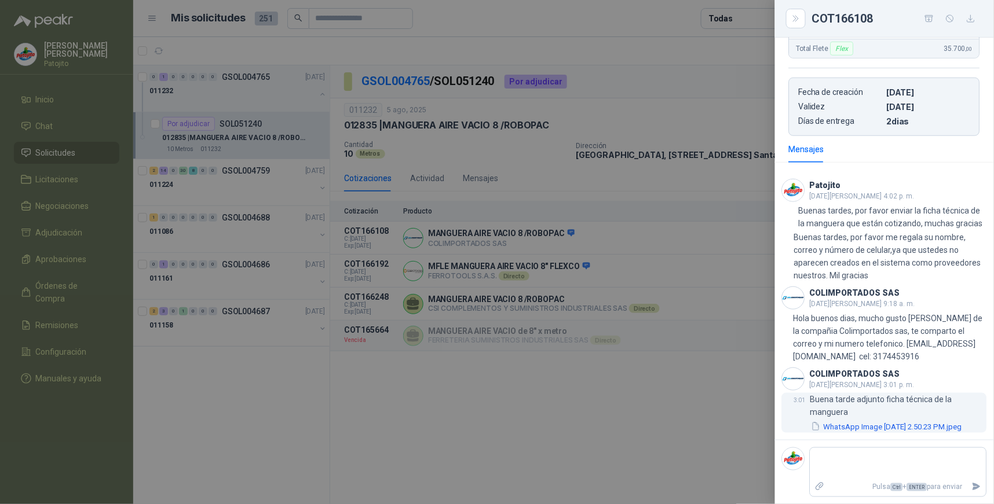
click at [873, 421] on button "WhatsApp Image [DATE] 2.50.23 PM.jpeg" at bounding box center [886, 427] width 153 height 12
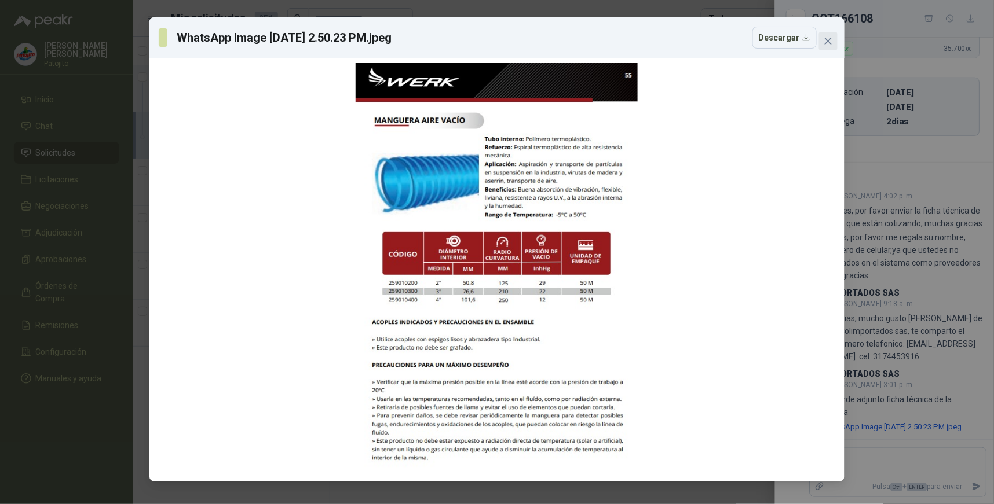
click at [827, 37] on icon "close" at bounding box center [827, 40] width 9 height 9
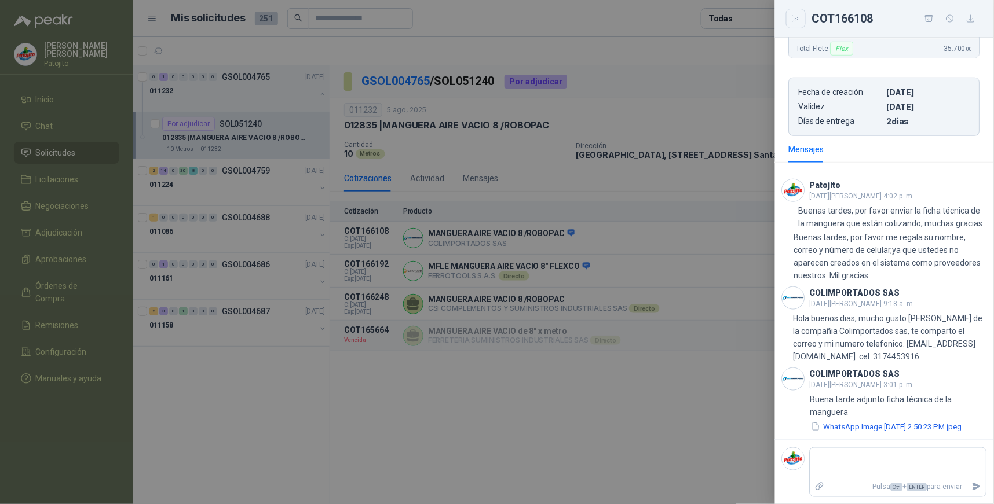
click at [798, 18] on icon "Close" at bounding box center [795, 19] width 5 height 6
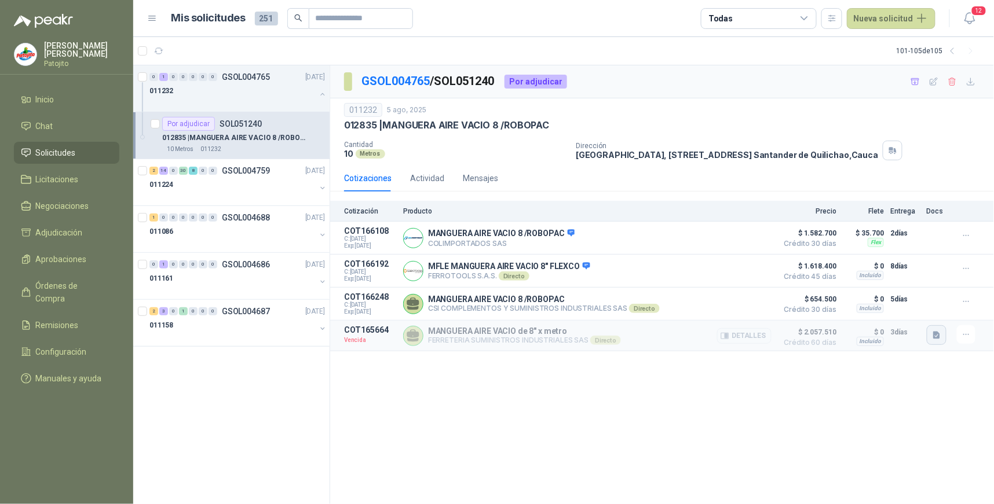
click at [940, 337] on icon "button" at bounding box center [936, 336] width 7 height 8
click at [883, 309] on button "WhatsApp Image [DATE] 9.18.37 AM.jpeg" at bounding box center [862, 311] width 153 height 12
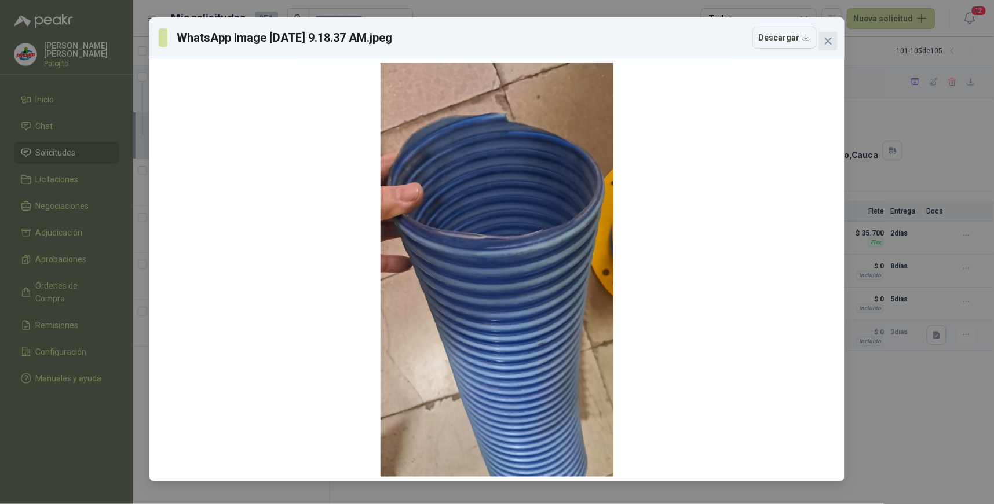
click at [826, 44] on icon "close" at bounding box center [827, 40] width 9 height 9
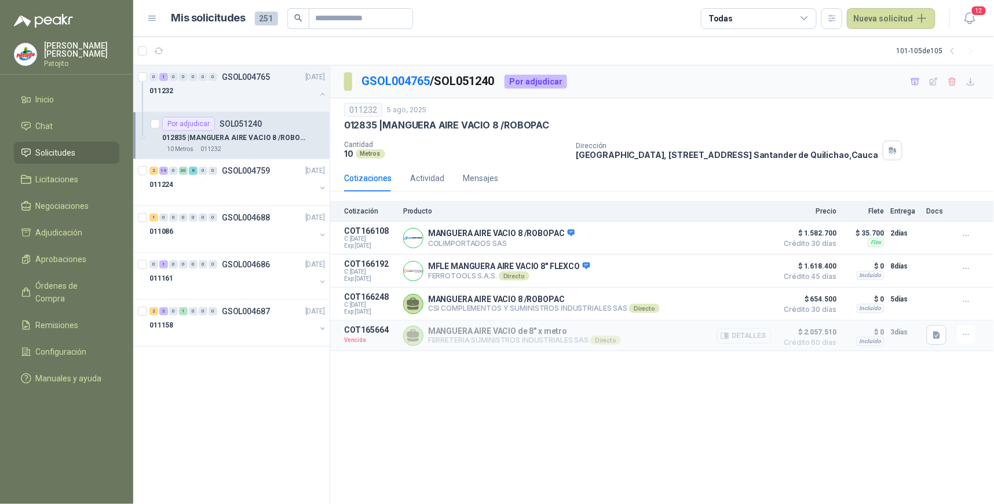
click at [760, 335] on button "Detalles" at bounding box center [744, 336] width 54 height 16
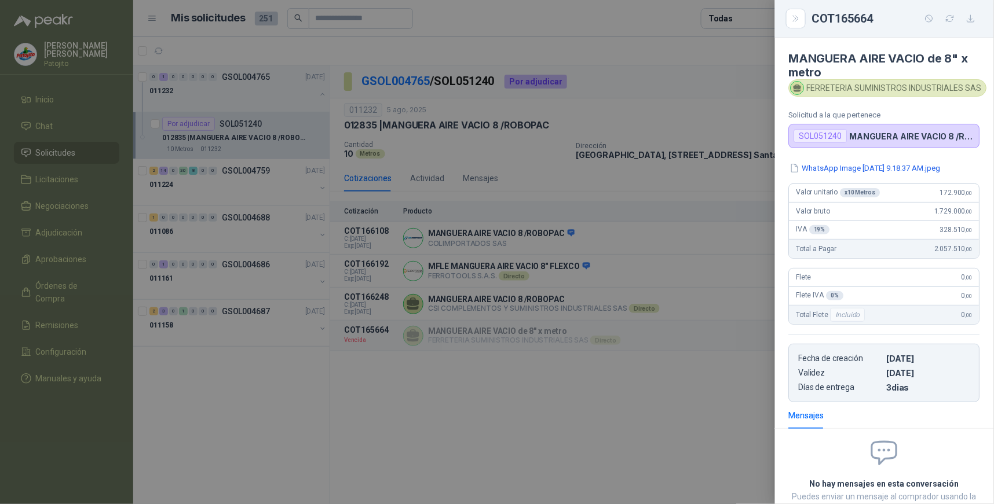
scroll to position [100, 0]
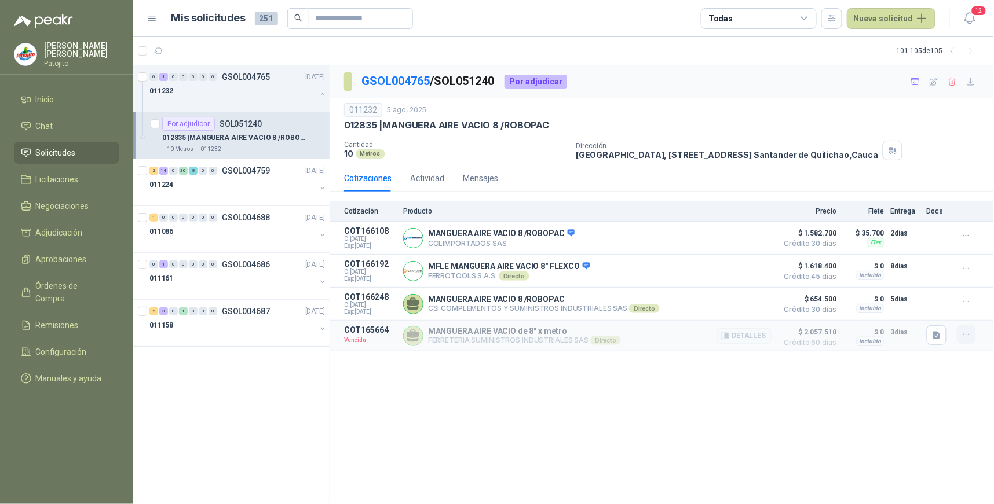
click at [964, 335] on icon "button" at bounding box center [966, 335] width 10 height 10
click at [940, 311] on button "Solicitar Recotización" at bounding box center [942, 311] width 93 height 19
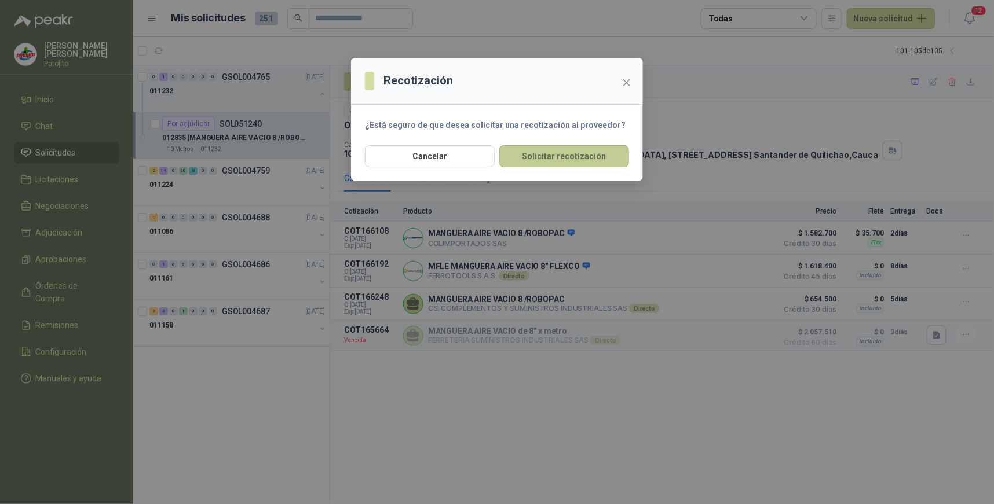
click at [602, 157] on button "Solicitar recotización" at bounding box center [564, 156] width 130 height 22
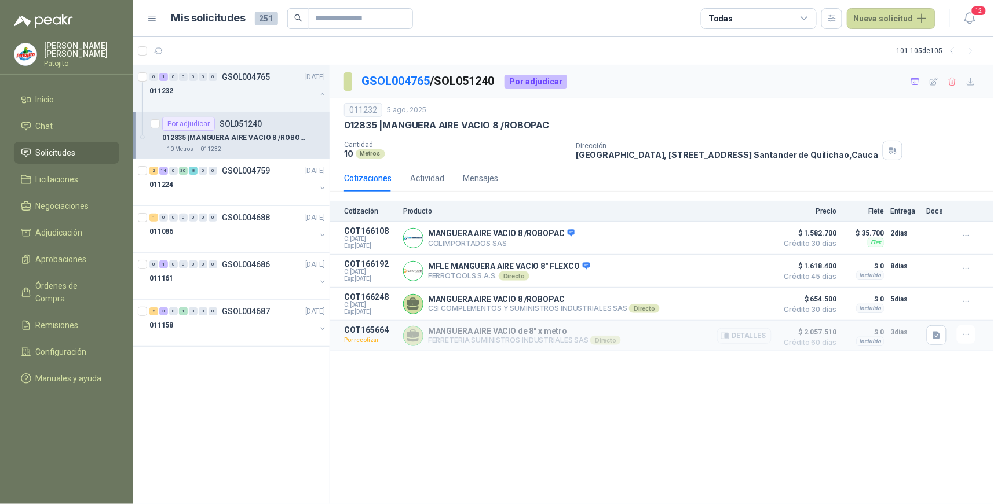
click at [741, 343] on button "Detalles" at bounding box center [744, 336] width 54 height 16
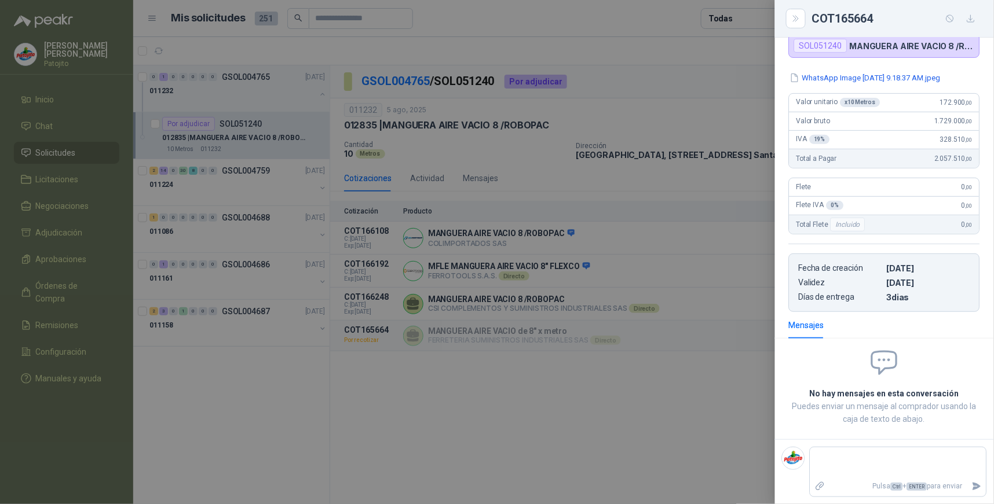
scroll to position [0, 0]
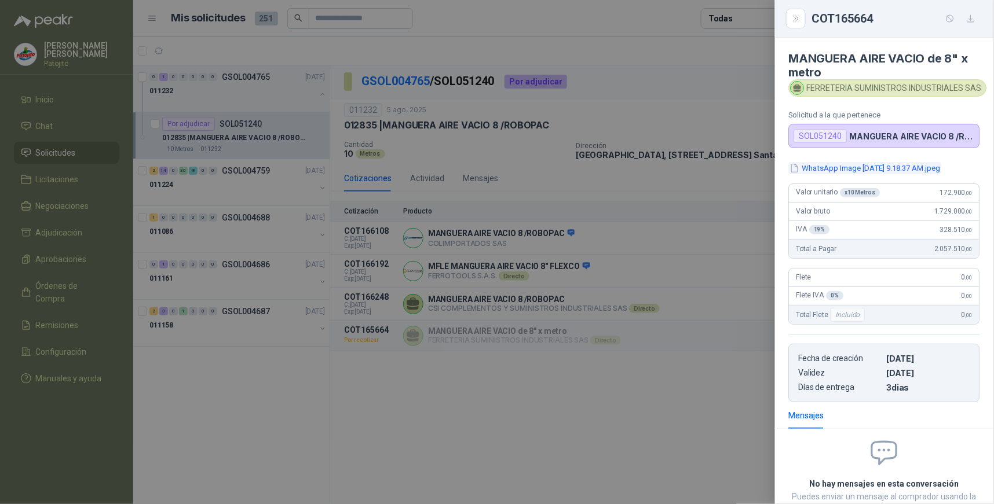
click at [873, 170] on button "WhatsApp Image [DATE] 9.18.37 AM.jpeg" at bounding box center [865, 168] width 153 height 12
click at [790, 24] on button "Close" at bounding box center [796, 19] width 20 height 20
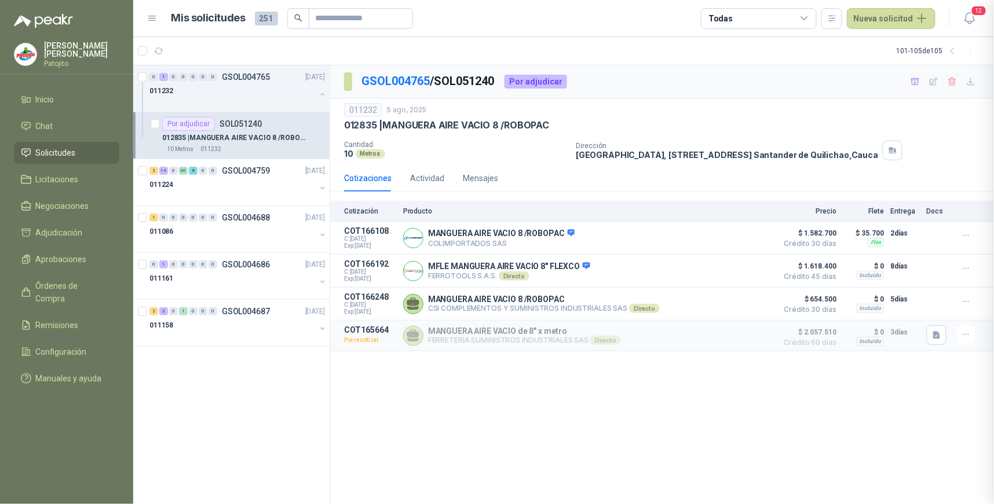
scroll to position [100, 0]
click at [759, 236] on button "Detalles" at bounding box center [744, 238] width 54 height 16
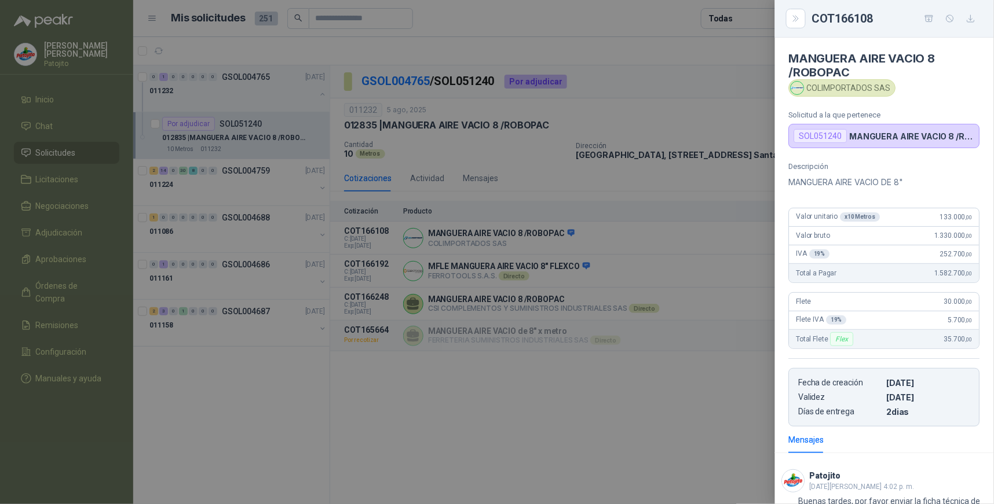
scroll to position [313, 0]
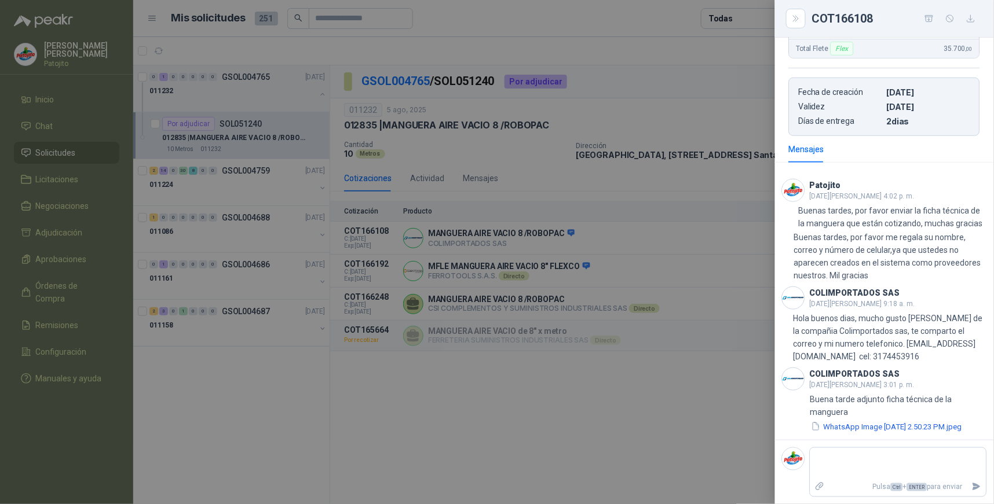
click at [898, 423] on button "WhatsApp Image [DATE] 2.50.23 PM.jpeg" at bounding box center [886, 427] width 153 height 12
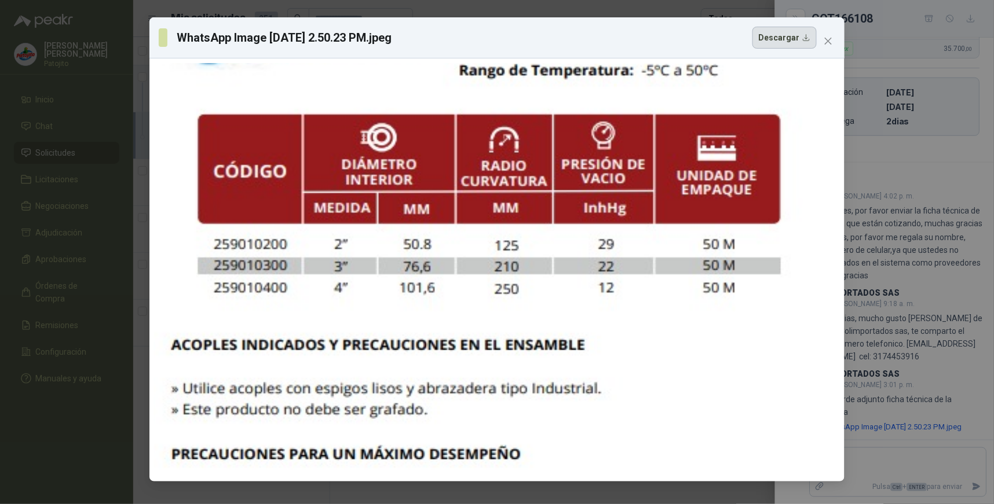
click at [801, 35] on button "Descargar" at bounding box center [784, 38] width 64 height 22
click at [826, 38] on icon "close" at bounding box center [827, 40] width 9 height 9
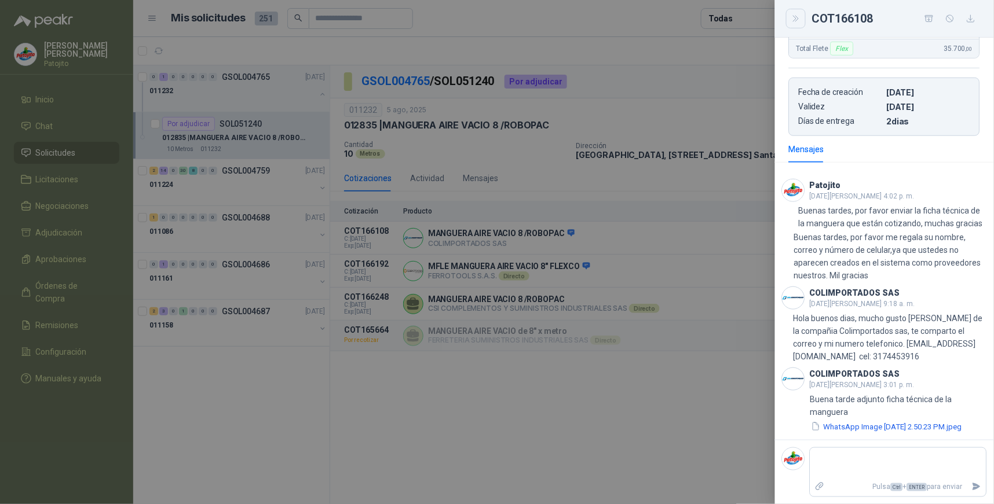
click at [796, 15] on icon "Close" at bounding box center [796, 19] width 10 height 10
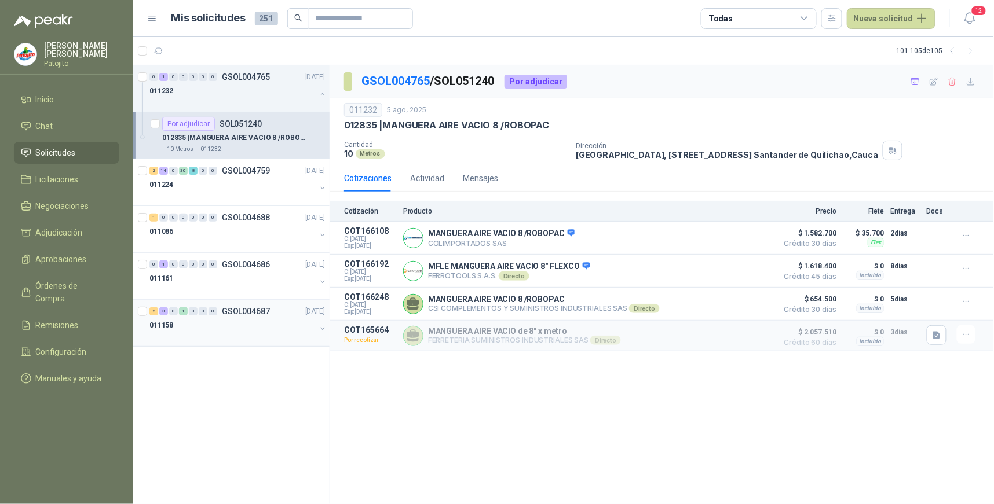
click at [163, 316] on div "2 3 0 1 0 0 0 GSOL004687 [DATE]" at bounding box center [238, 312] width 178 height 14
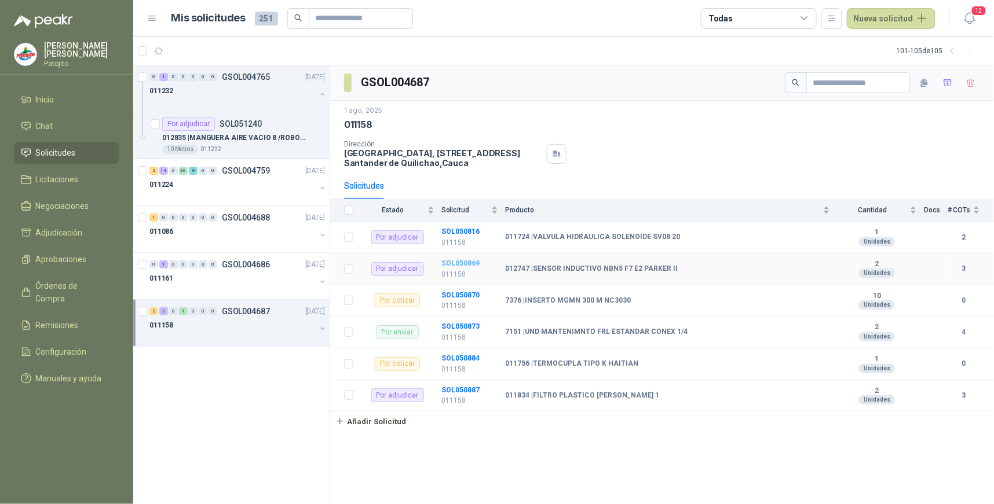
click at [471, 261] on b "SOL050869" at bounding box center [460, 263] width 38 height 8
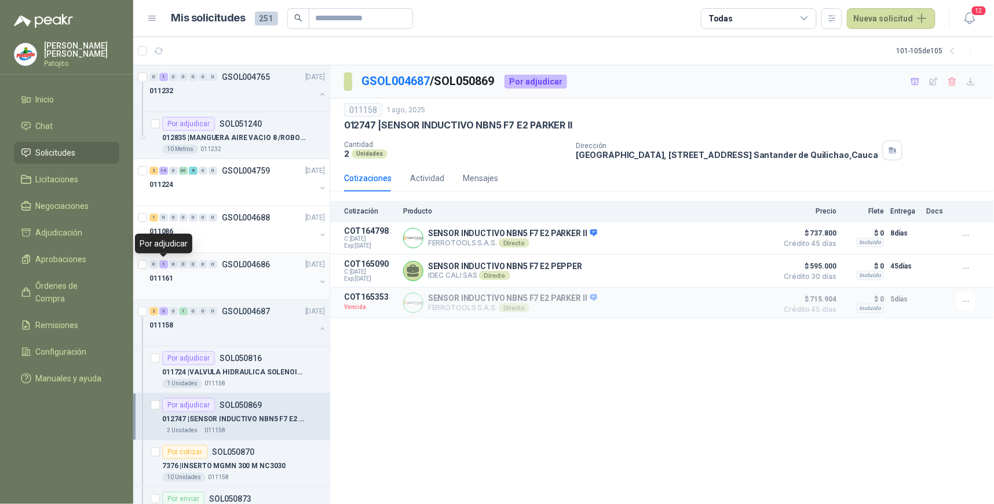
click at [165, 263] on div "1" at bounding box center [163, 265] width 9 height 8
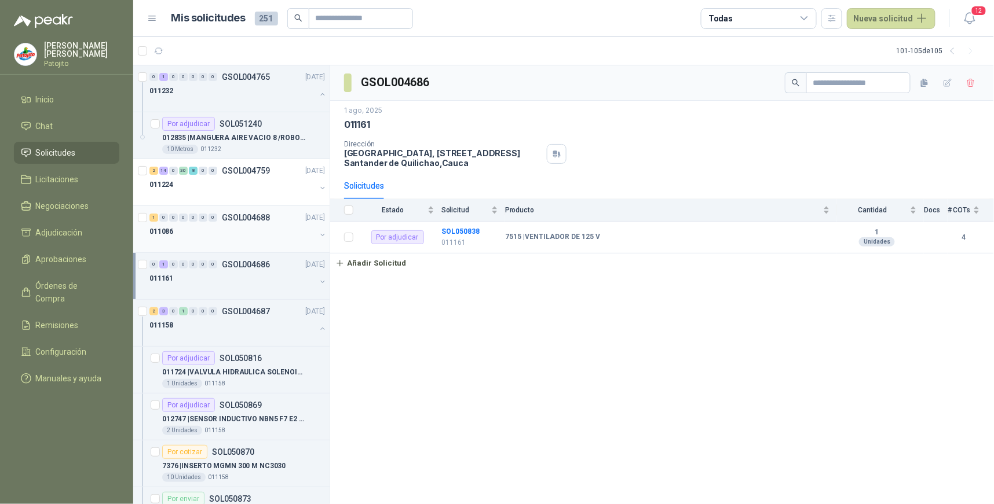
click at [153, 217] on div "1" at bounding box center [153, 218] width 9 height 8
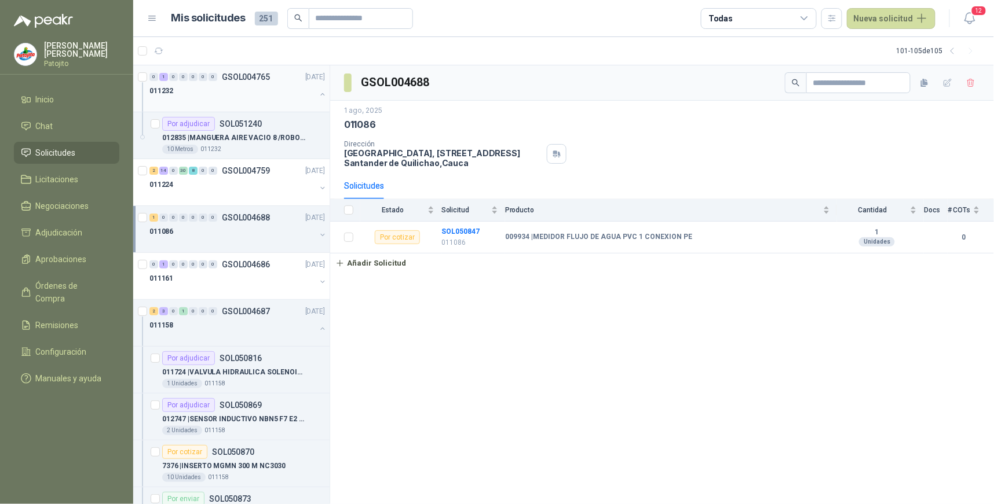
click at [166, 75] on div "1" at bounding box center [163, 77] width 9 height 8
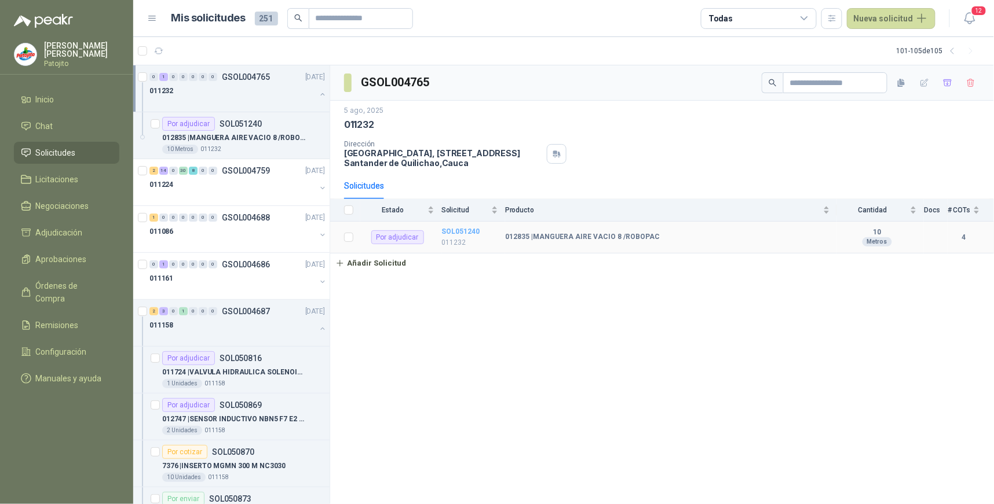
click at [467, 233] on b "SOL051240" at bounding box center [460, 232] width 38 height 8
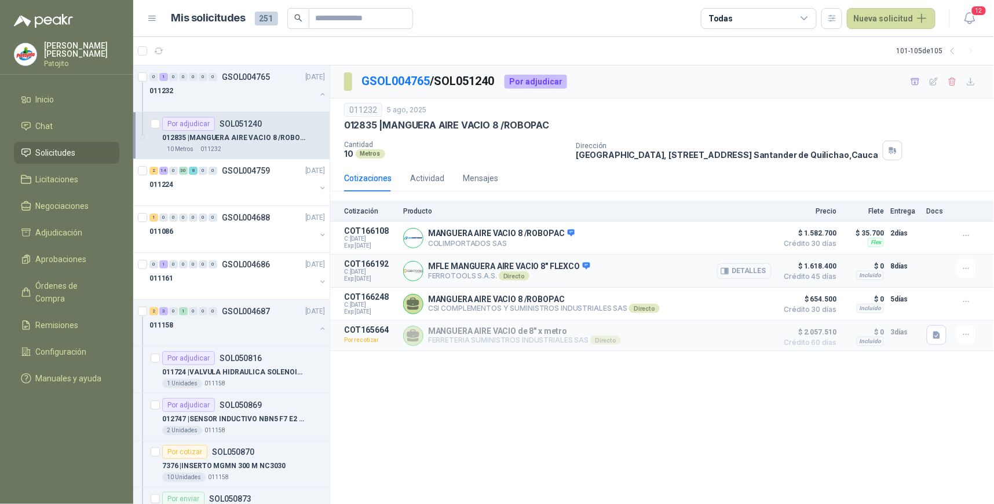
click at [742, 273] on button "Detalles" at bounding box center [744, 271] width 54 height 16
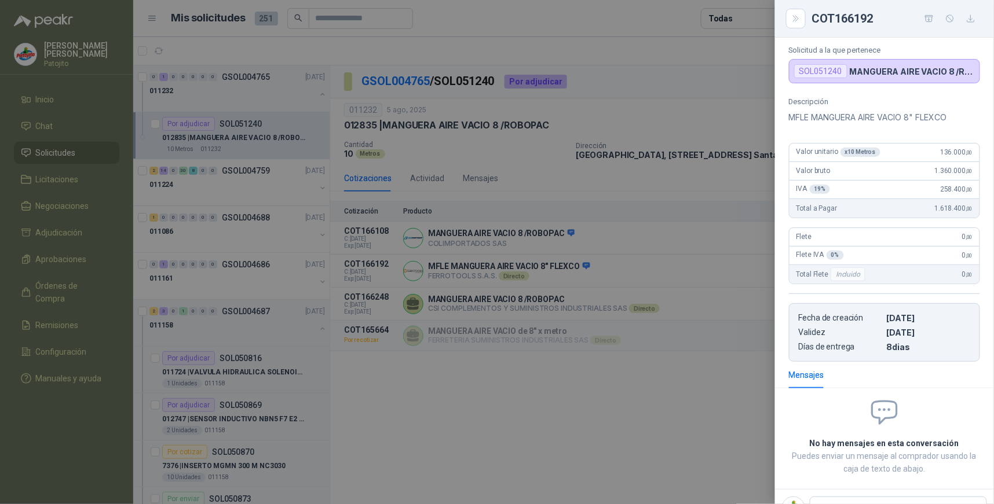
scroll to position [115, 0]
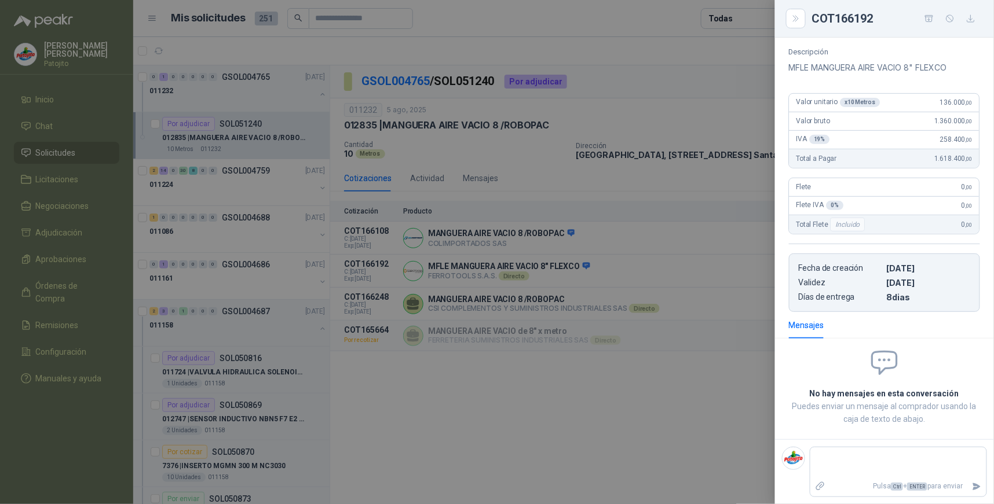
type textarea "*"
type textarea "**"
type textarea "***"
type textarea "****"
type textarea "*****"
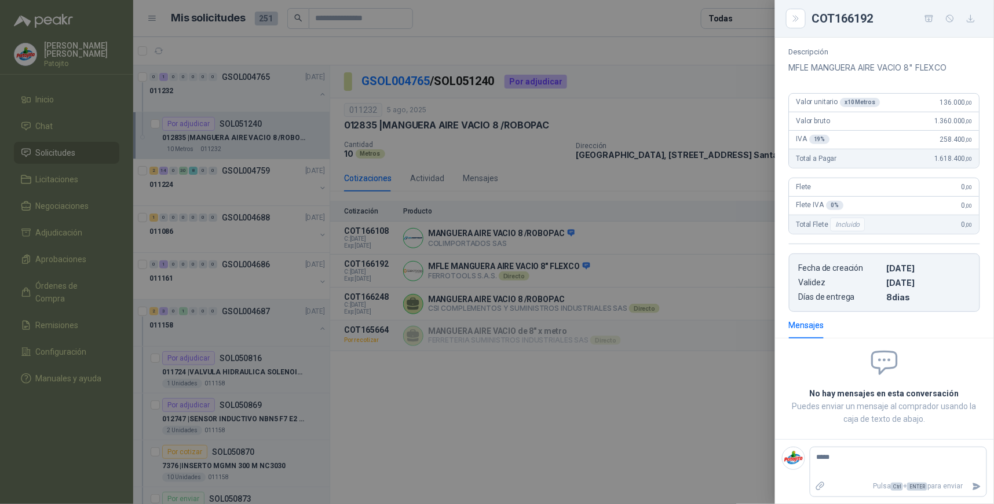
type textarea "****"
type textarea "***"
type textarea "****"
type textarea "*****"
type textarea "******"
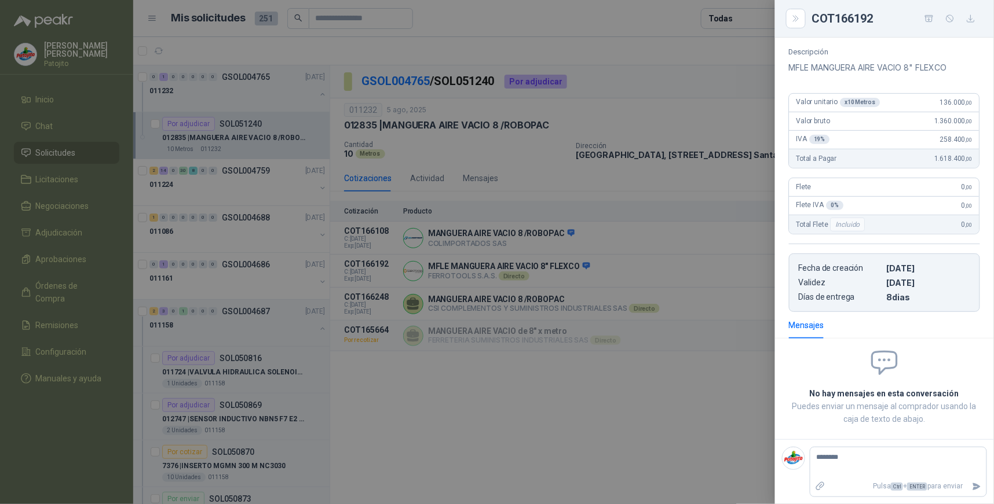
type textarea "*********"
type textarea "**********"
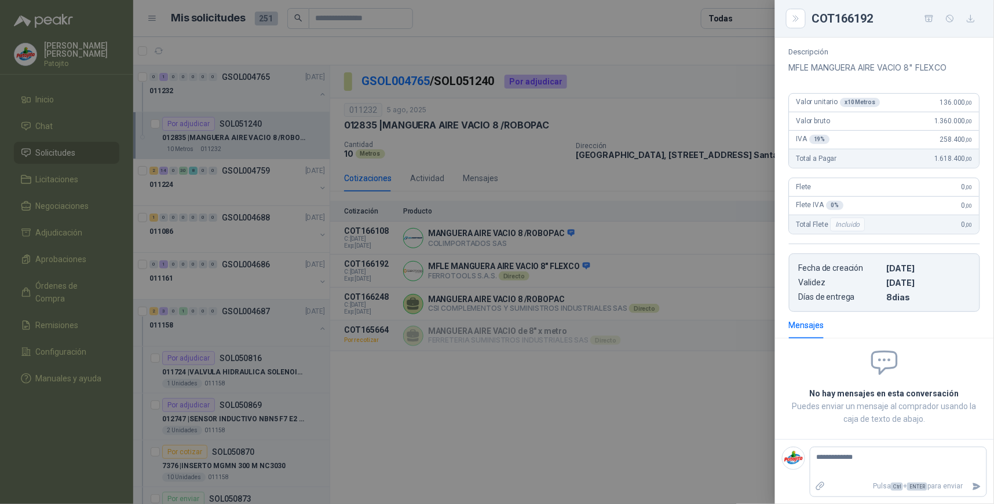
type textarea "**********"
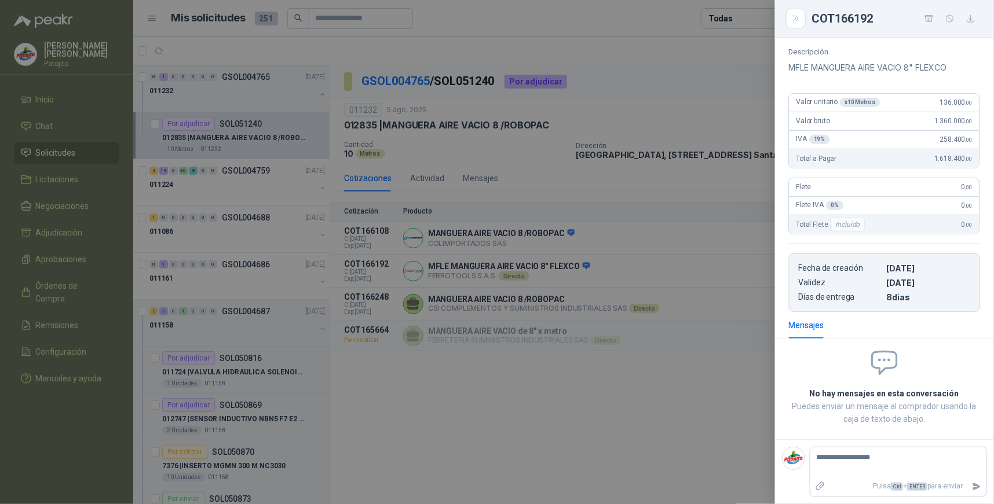
type textarea "**********"
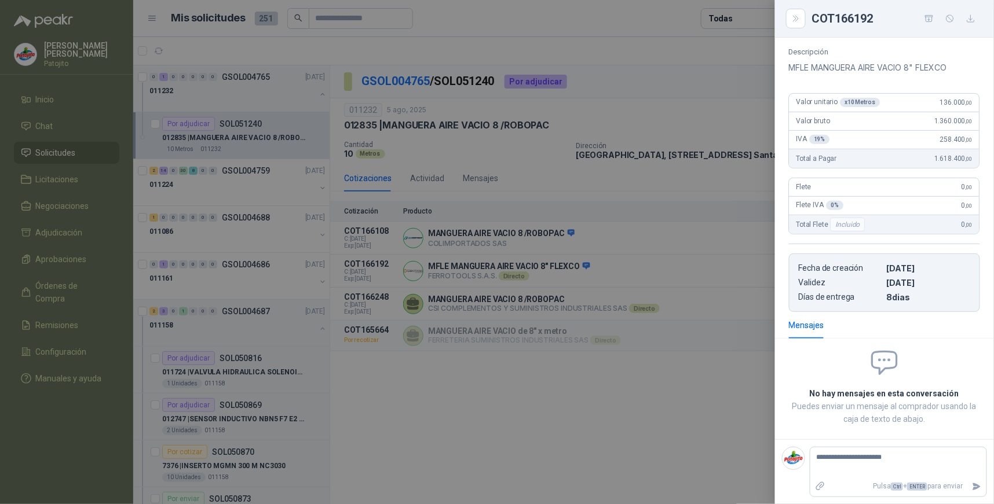
type textarea "**********"
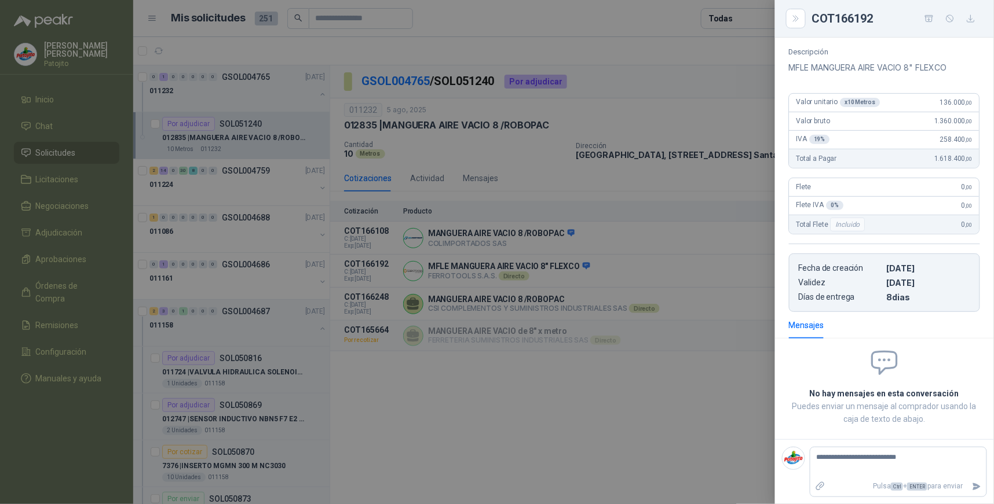
type textarea "**********"
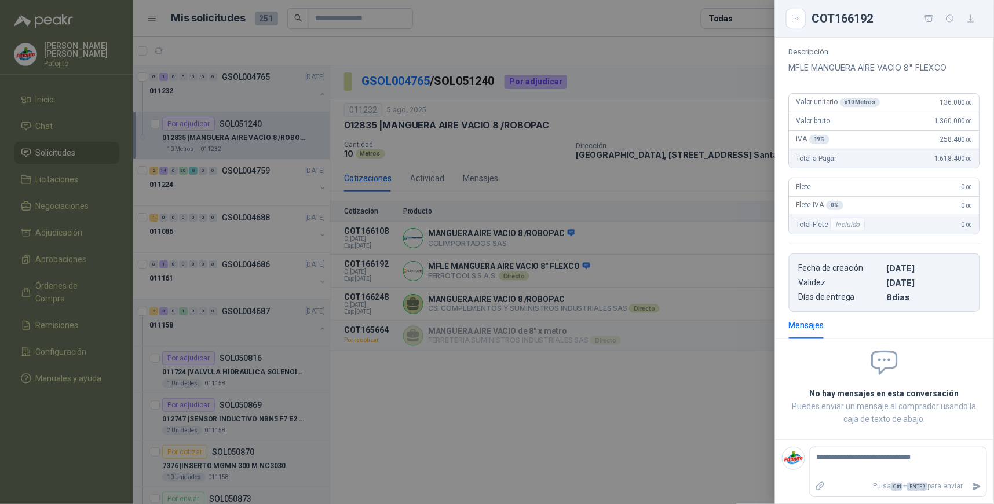
type textarea "**********"
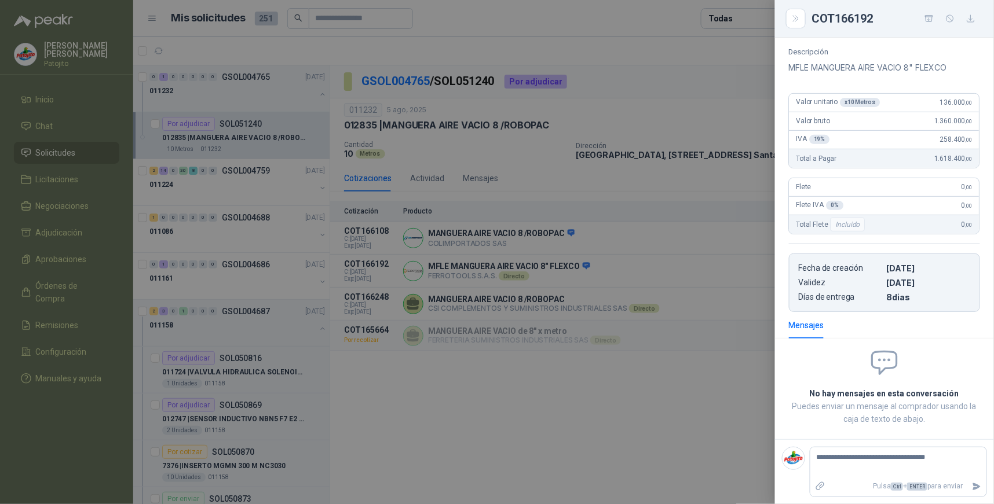
type textarea "**********"
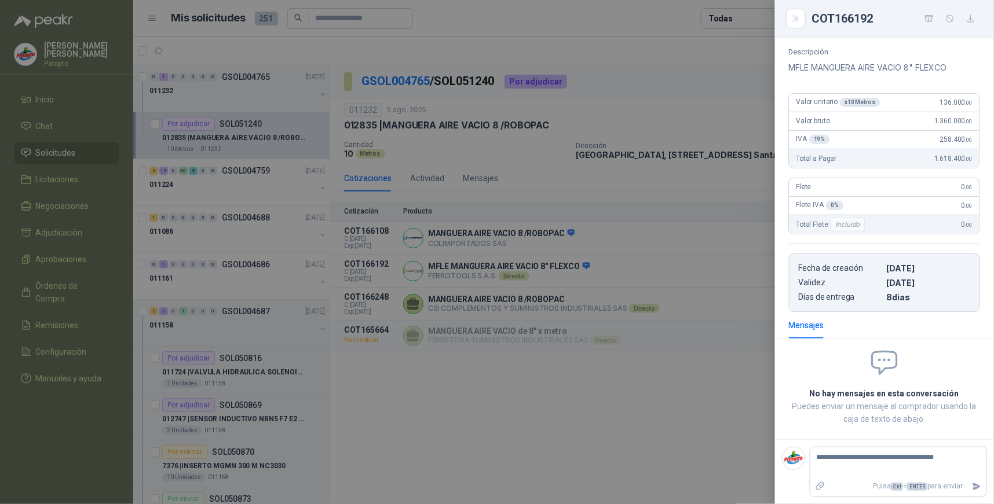
type textarea "**********"
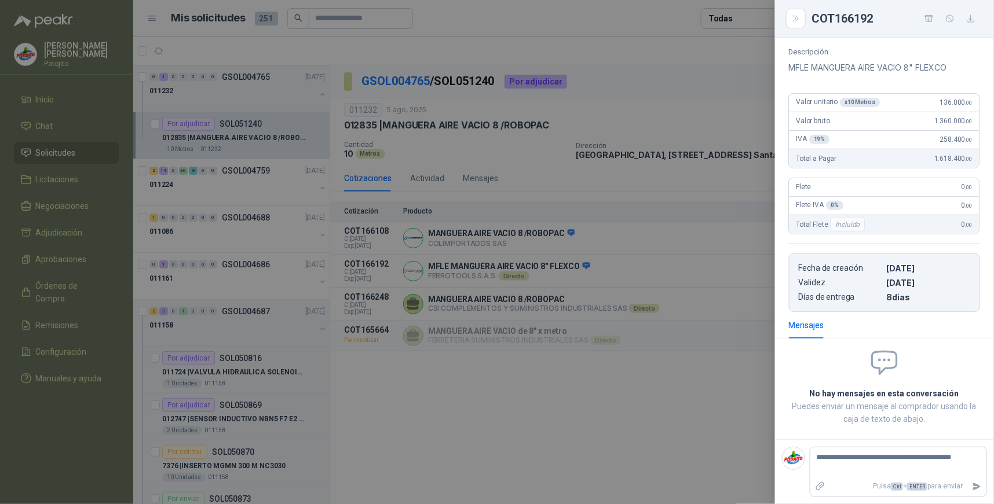
type textarea "**********"
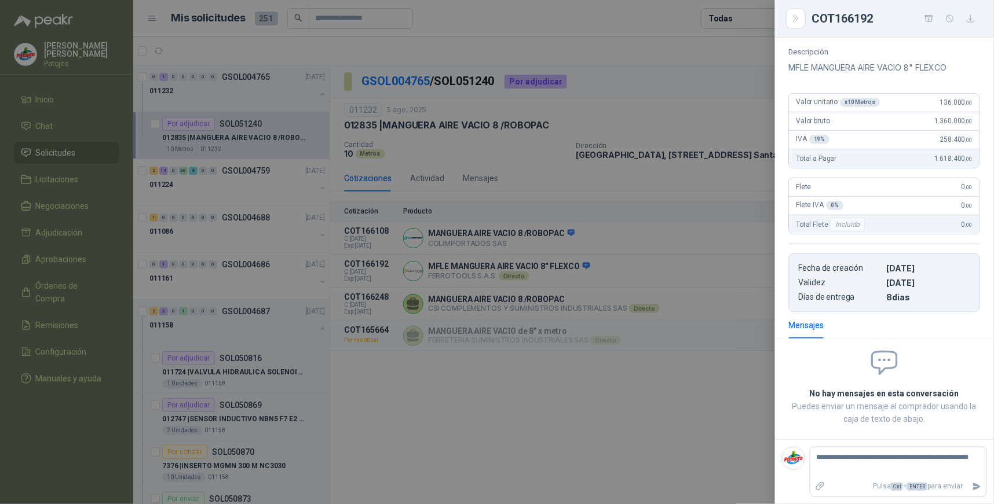
type textarea "**********"
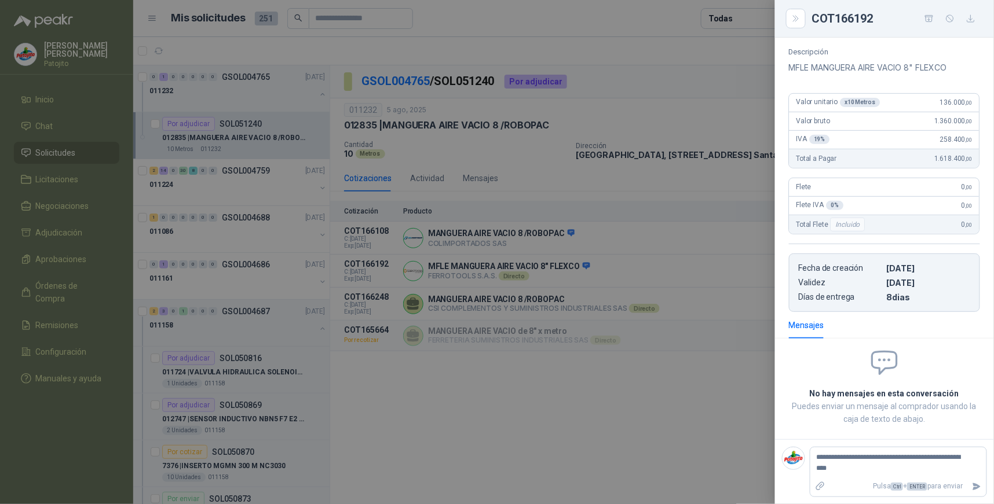
type textarea "**********"
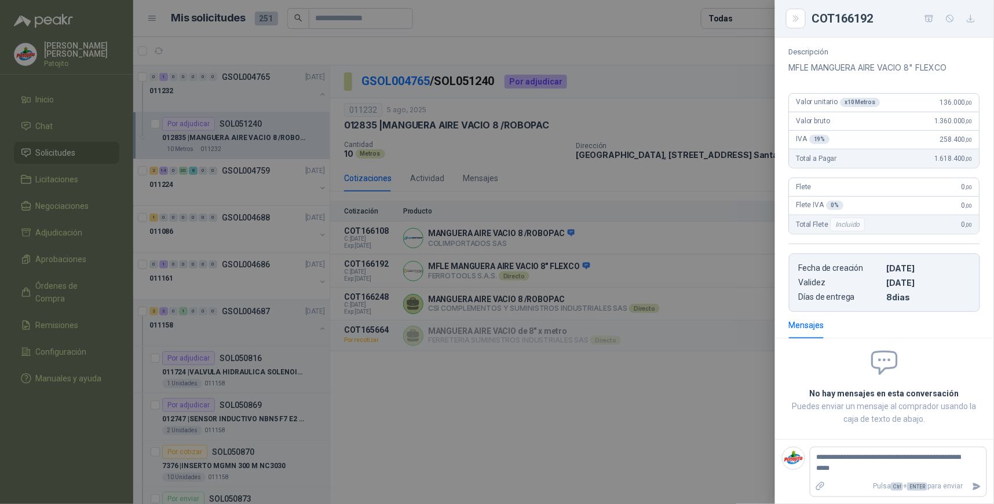
type textarea "**********"
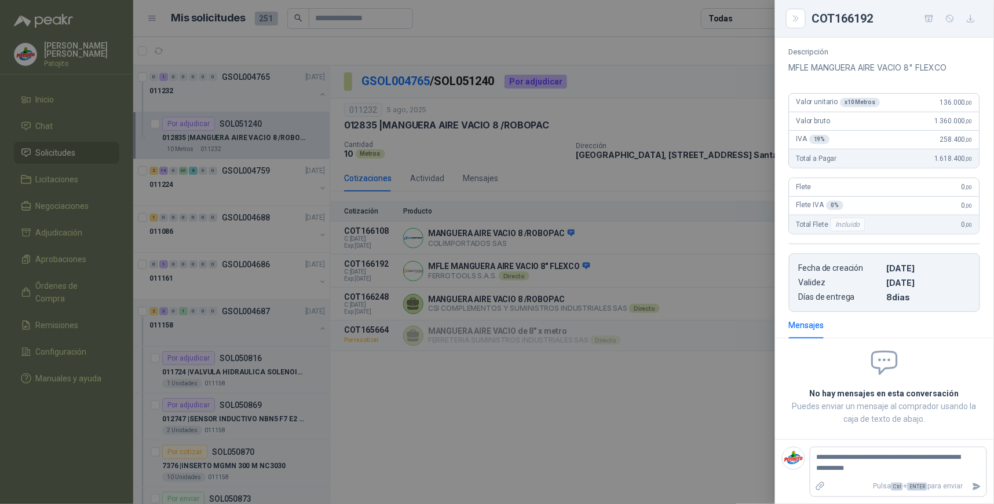
type textarea "**********"
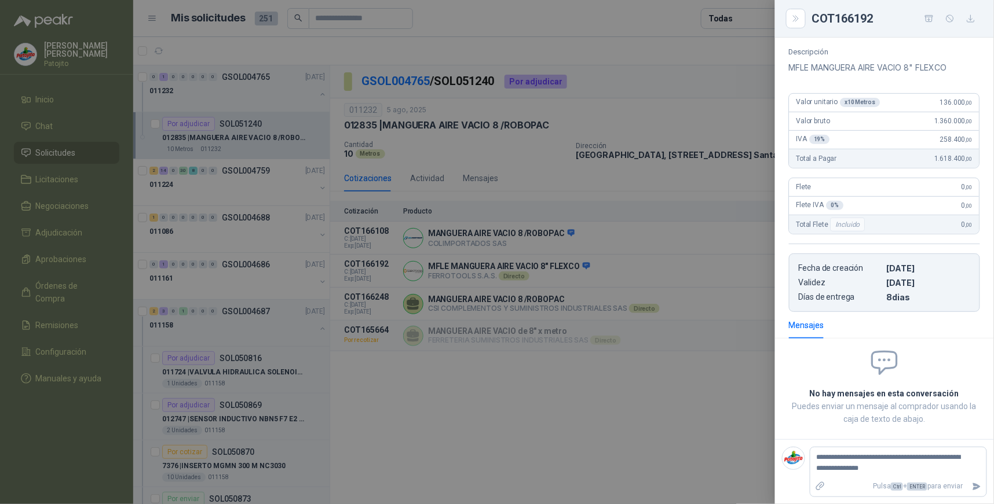
type textarea "**********"
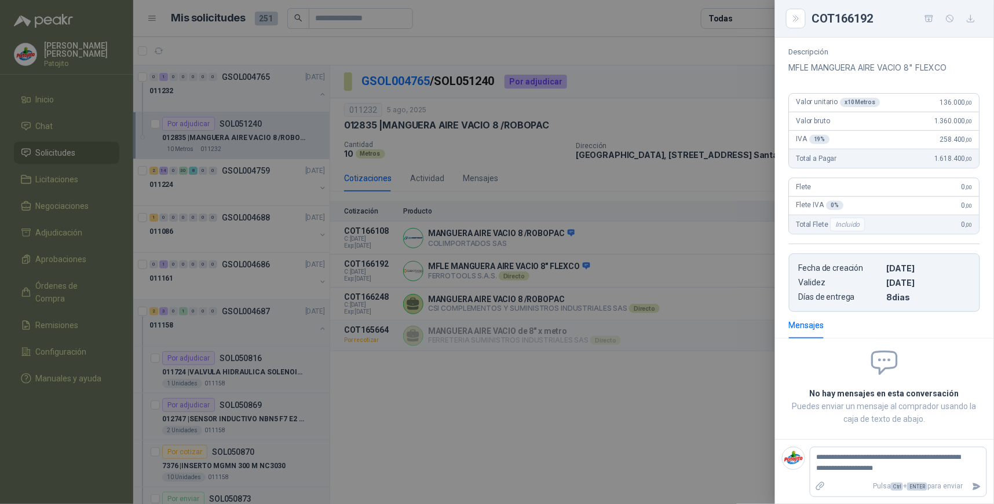
type textarea "**********"
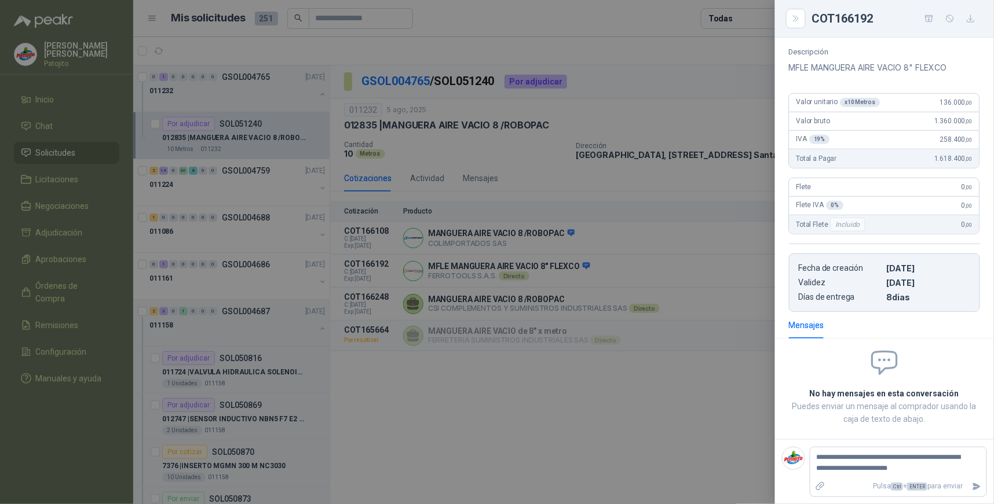
type textarea "**********"
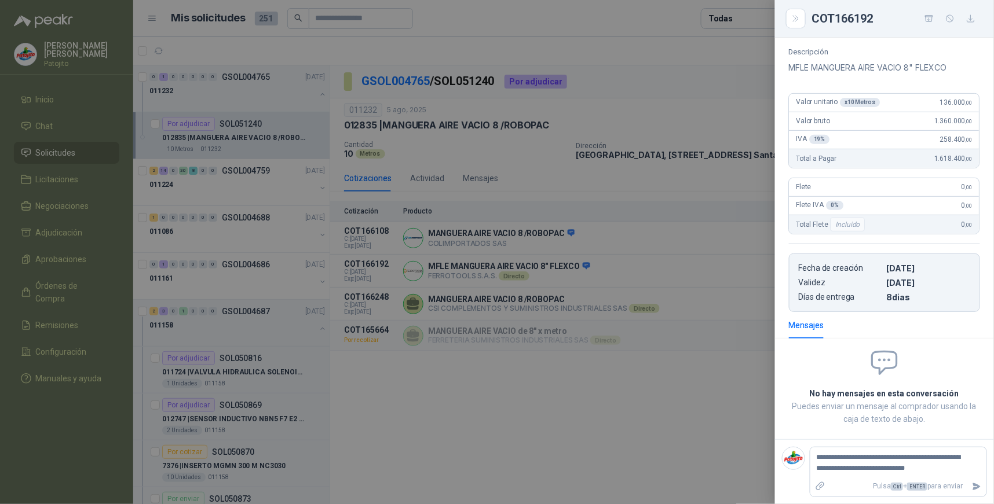
type textarea "**********"
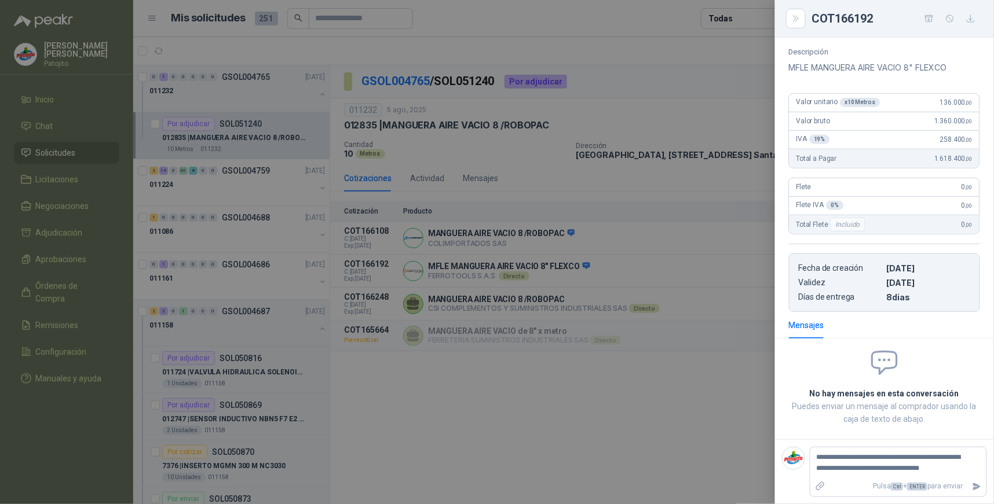
type textarea "**********"
drag, startPoint x: 973, startPoint y: 494, endPoint x: 917, endPoint y: 454, distance: 68.5
click at [972, 494] on icon "Enviar" at bounding box center [977, 498] width 10 height 10
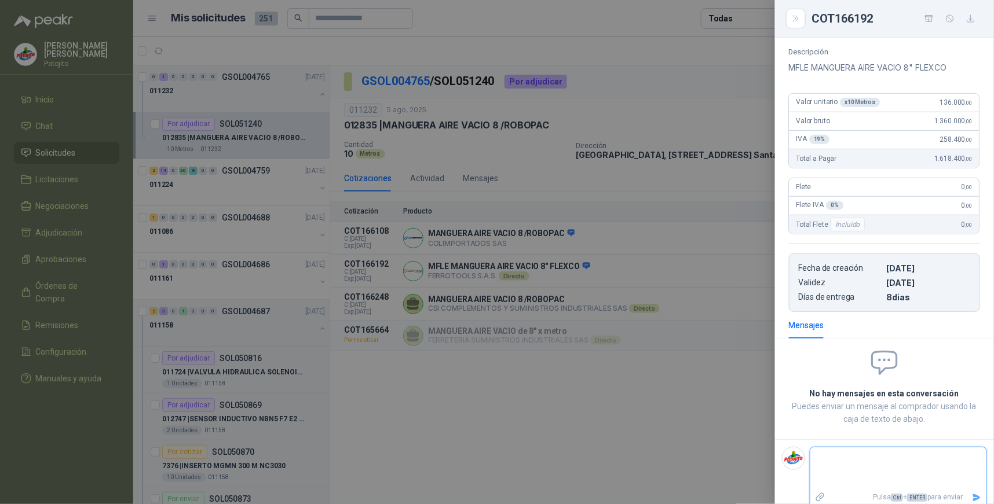
scroll to position [89, 0]
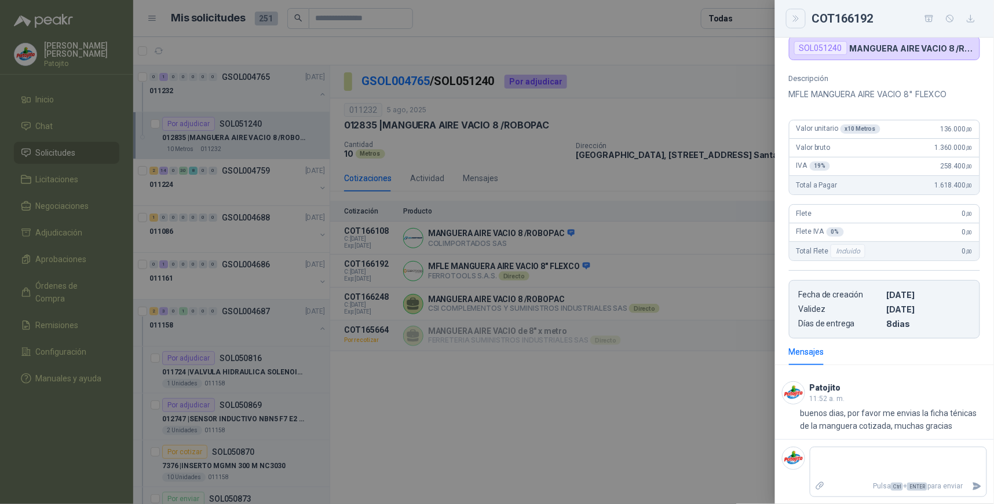
click at [795, 16] on icon "Close" at bounding box center [796, 19] width 10 height 10
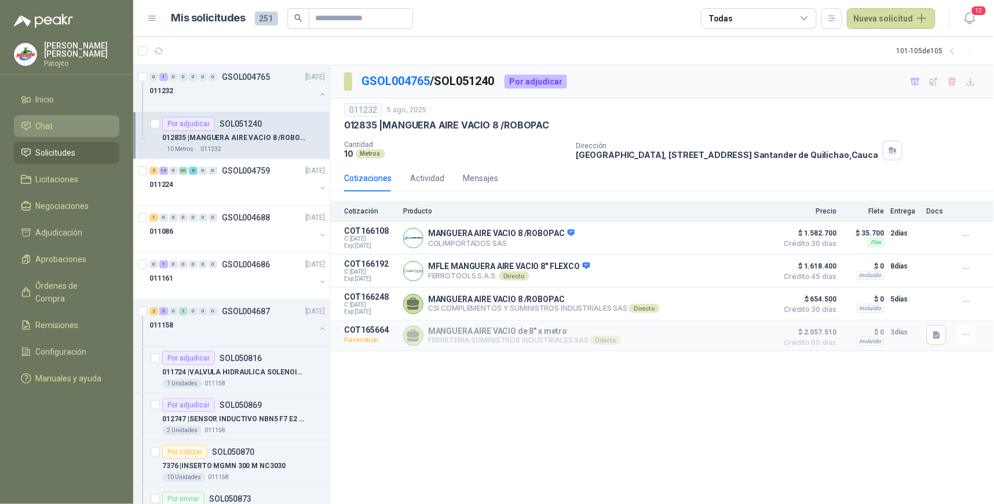
click at [62, 127] on li "Chat" at bounding box center [66, 126] width 91 height 13
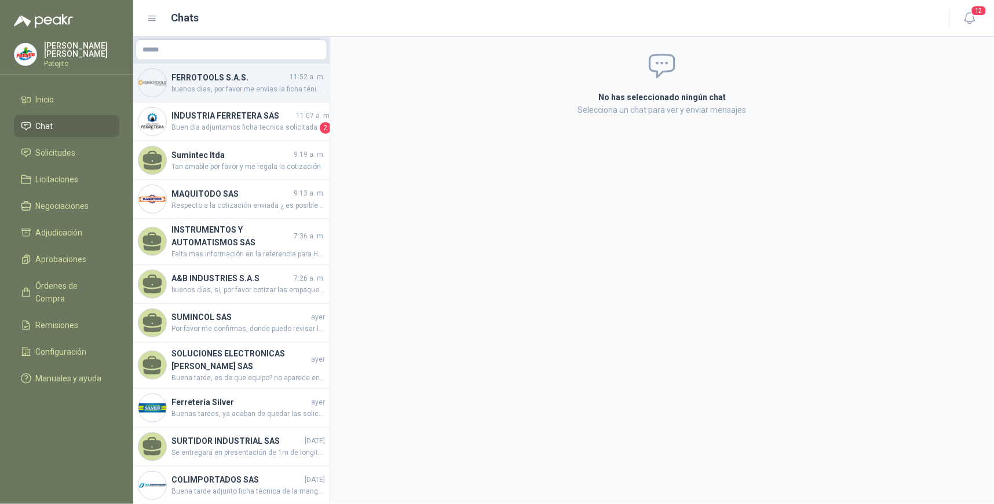
click at [246, 77] on h4 "FERROTOOLS S.A.S." at bounding box center [229, 77] width 116 height 13
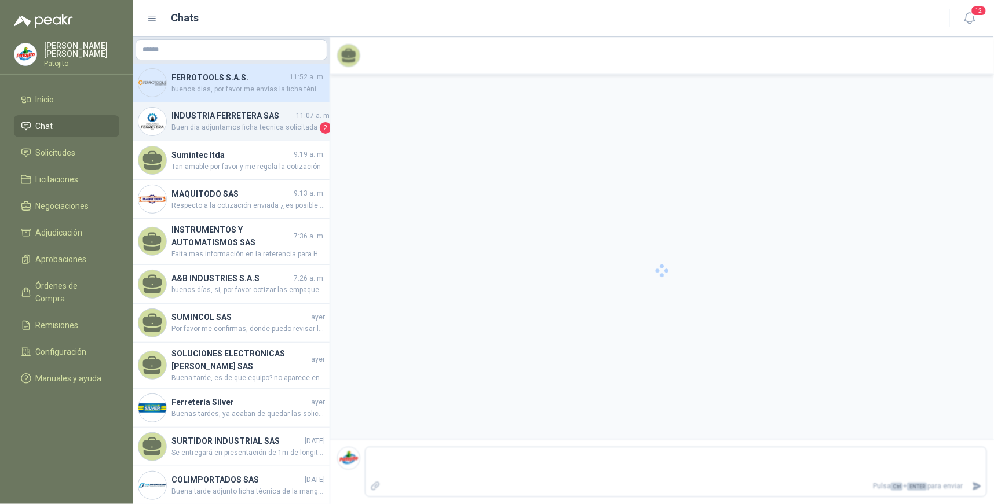
drag, startPoint x: 240, startPoint y: 118, endPoint x: 248, endPoint y: 122, distance: 8.8
click at [241, 118] on h4 "INDUSTRIA FERRETERA SAS" at bounding box center [232, 115] width 122 height 13
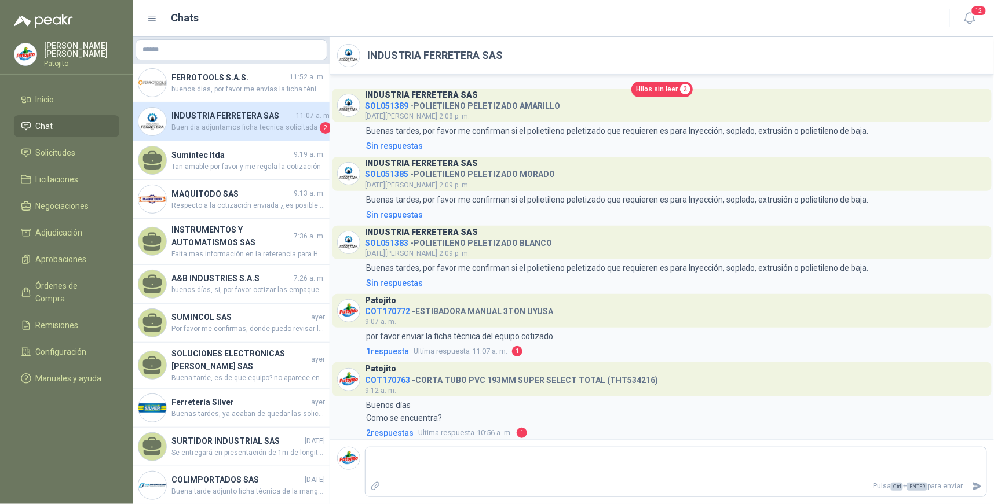
scroll to position [20, 0]
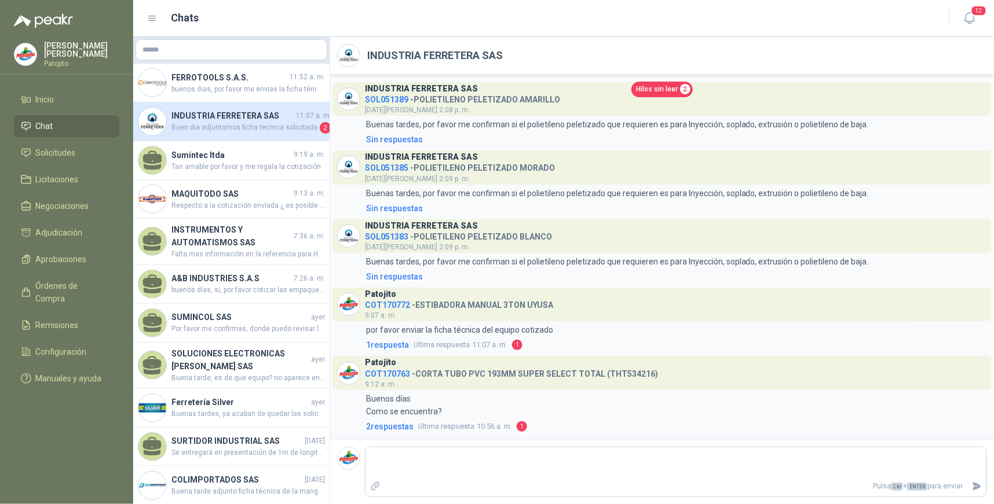
click at [237, 119] on h4 "INDUSTRIA FERRETERA SAS" at bounding box center [232, 115] width 122 height 13
click at [247, 120] on h4 "INDUSTRIA FERRETERA SAS" at bounding box center [232, 115] width 122 height 13
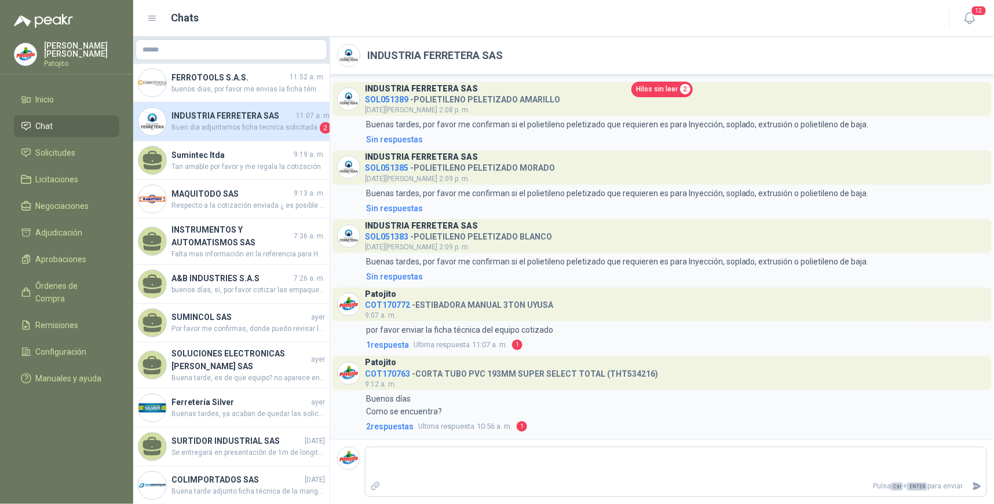
click at [664, 89] on span "Hilos sin leer" at bounding box center [657, 89] width 42 height 11
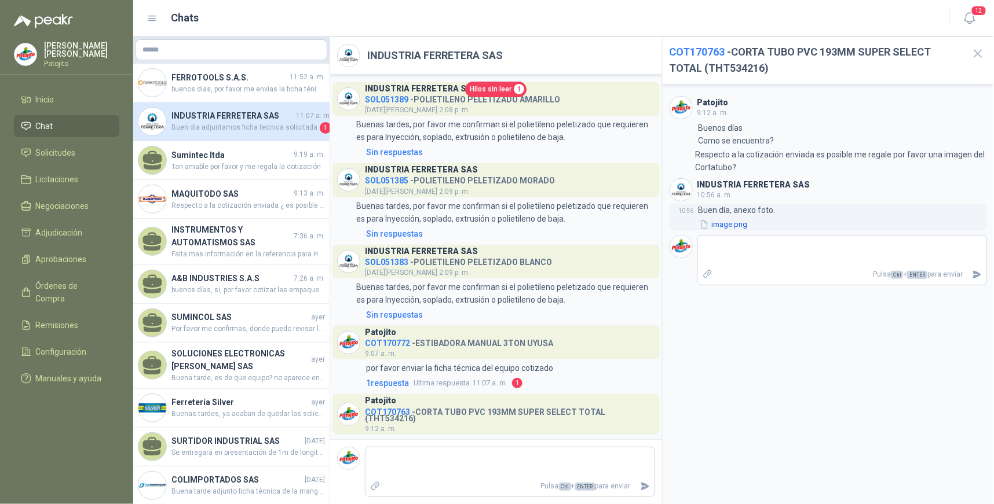
click at [720, 226] on button "image.png" at bounding box center [723, 225] width 50 height 12
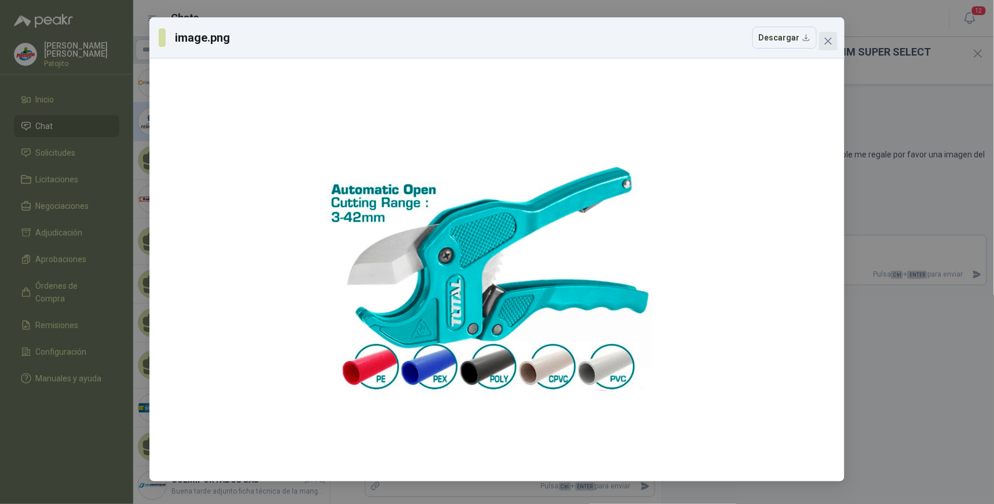
click at [830, 37] on icon "close" at bounding box center [827, 40] width 9 height 9
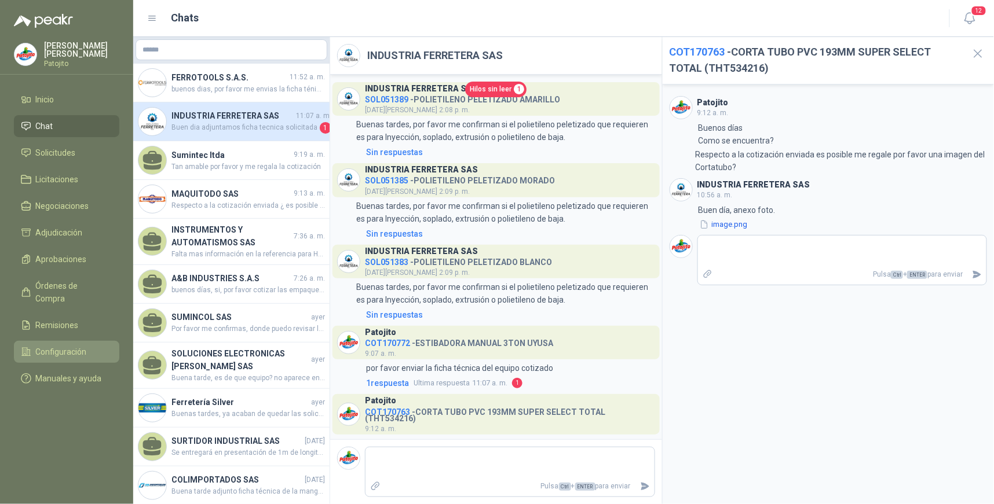
click at [69, 346] on span "Configuración" at bounding box center [61, 352] width 51 height 13
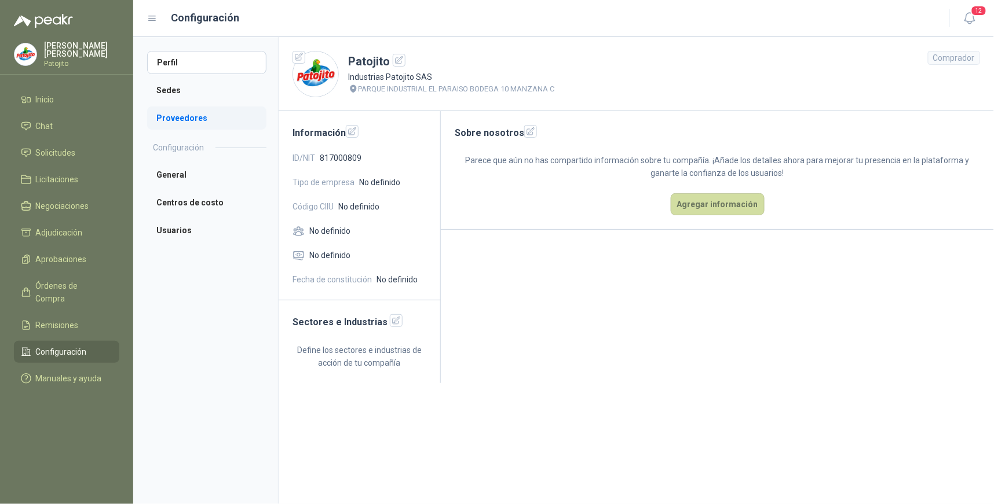
click at [187, 122] on li "Proveedores" at bounding box center [206, 118] width 119 height 23
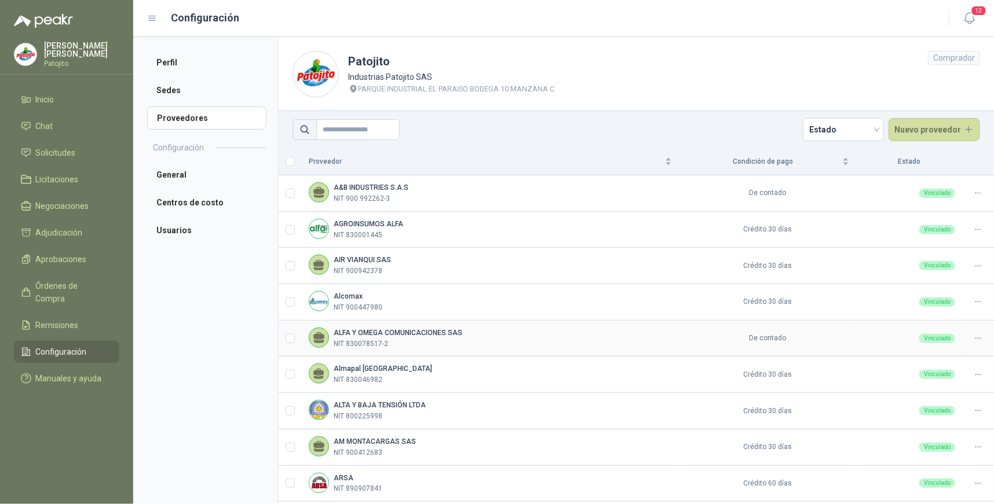
scroll to position [256, 0]
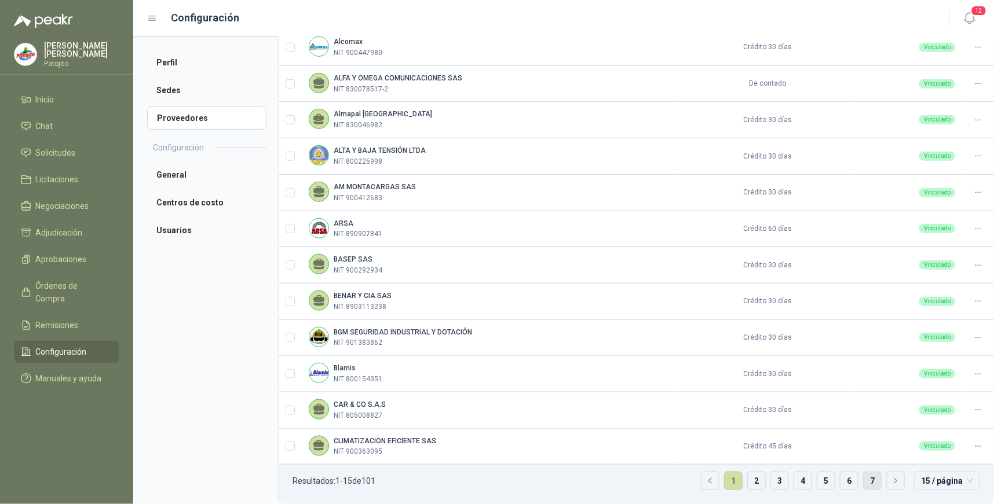
click at [863, 477] on li "7" at bounding box center [872, 481] width 19 height 19
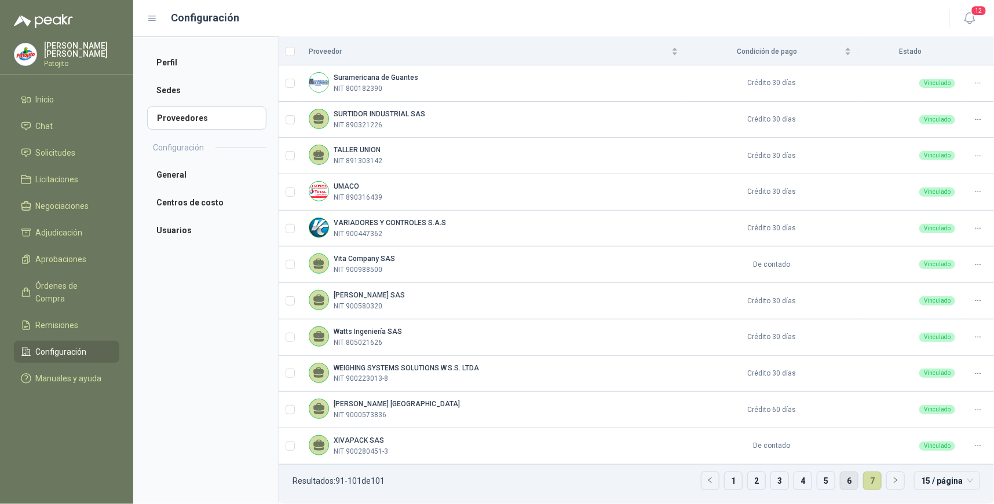
scroll to position [111, 0]
click at [817, 482] on link "5" at bounding box center [825, 481] width 17 height 17
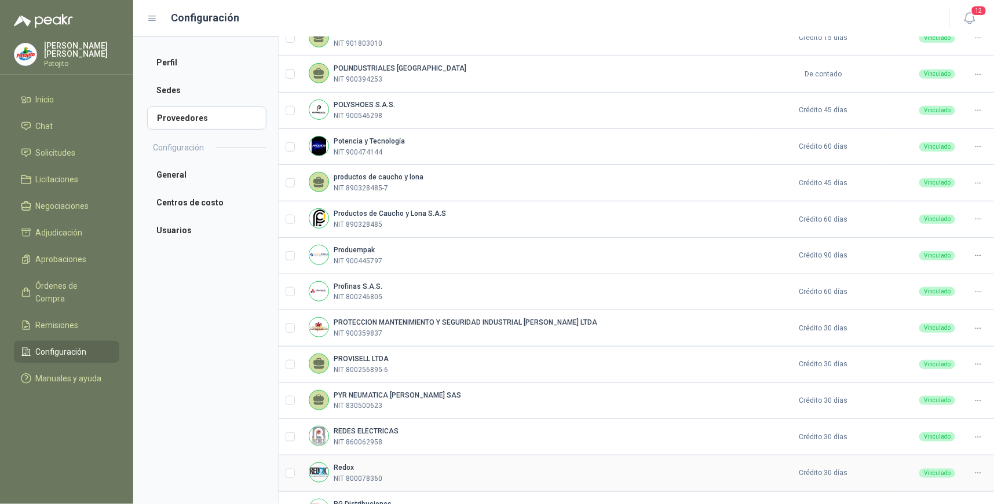
scroll to position [256, 0]
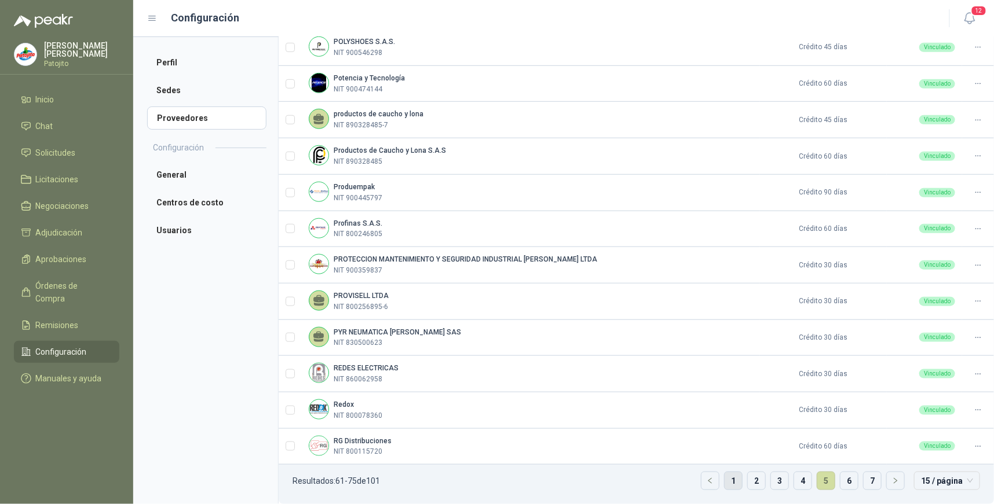
click at [731, 481] on link "1" at bounding box center [732, 481] width 17 height 17
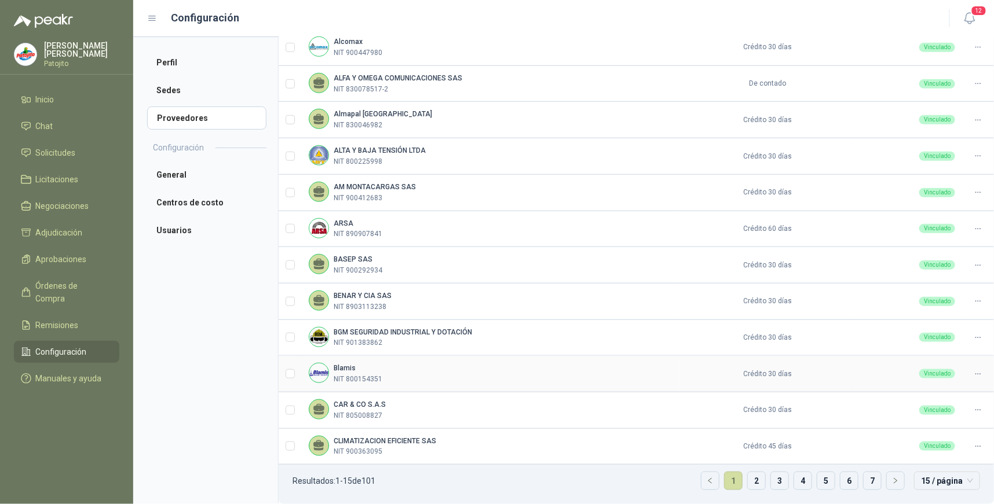
scroll to position [0, 0]
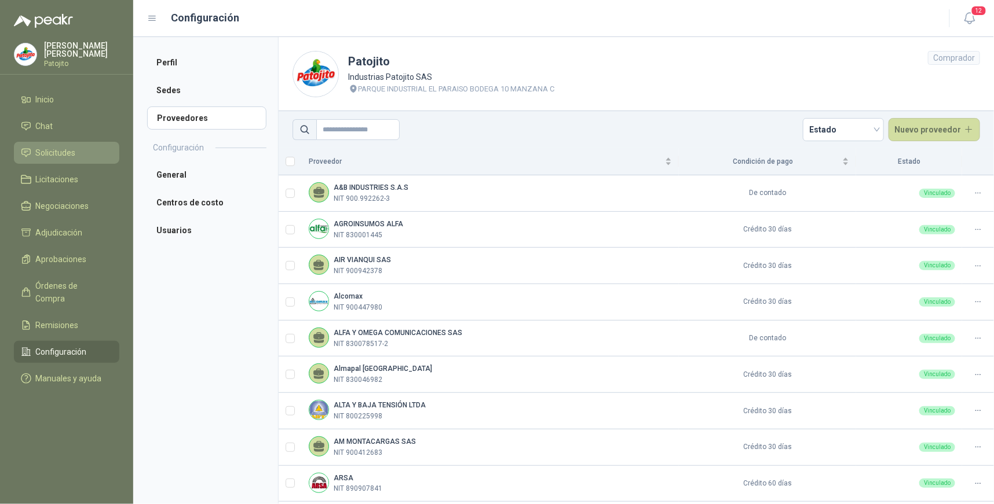
click at [70, 152] on span "Solicitudes" at bounding box center [56, 153] width 40 height 13
